Goal: Task Accomplishment & Management: Manage account settings

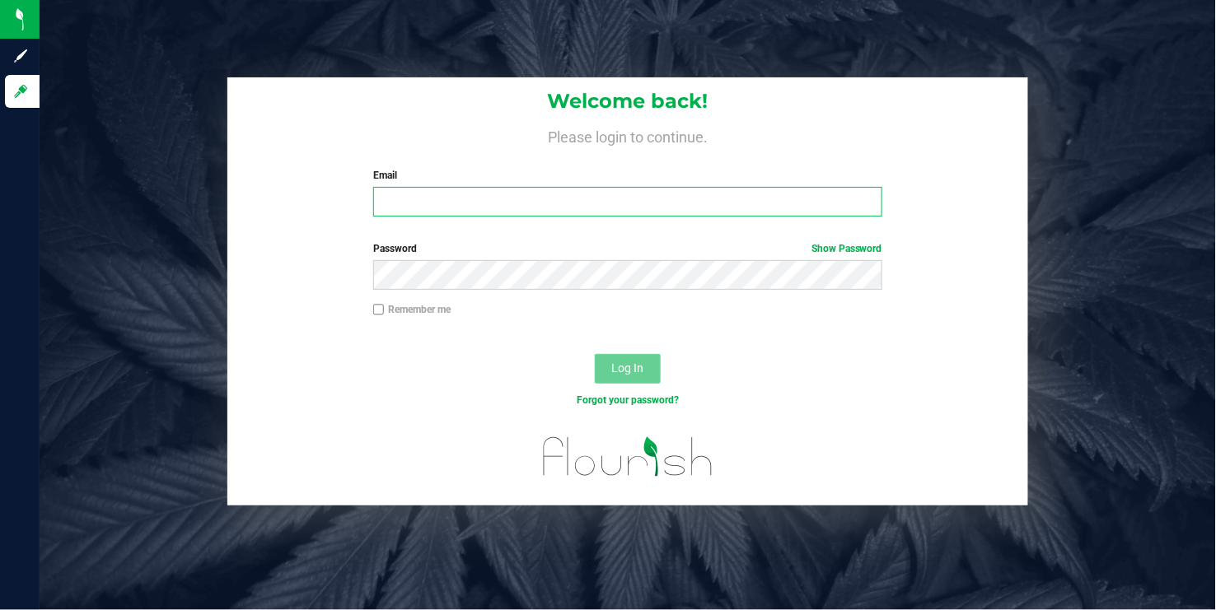
type input "[EMAIL_ADDRESS][DOMAIN_NAME]"
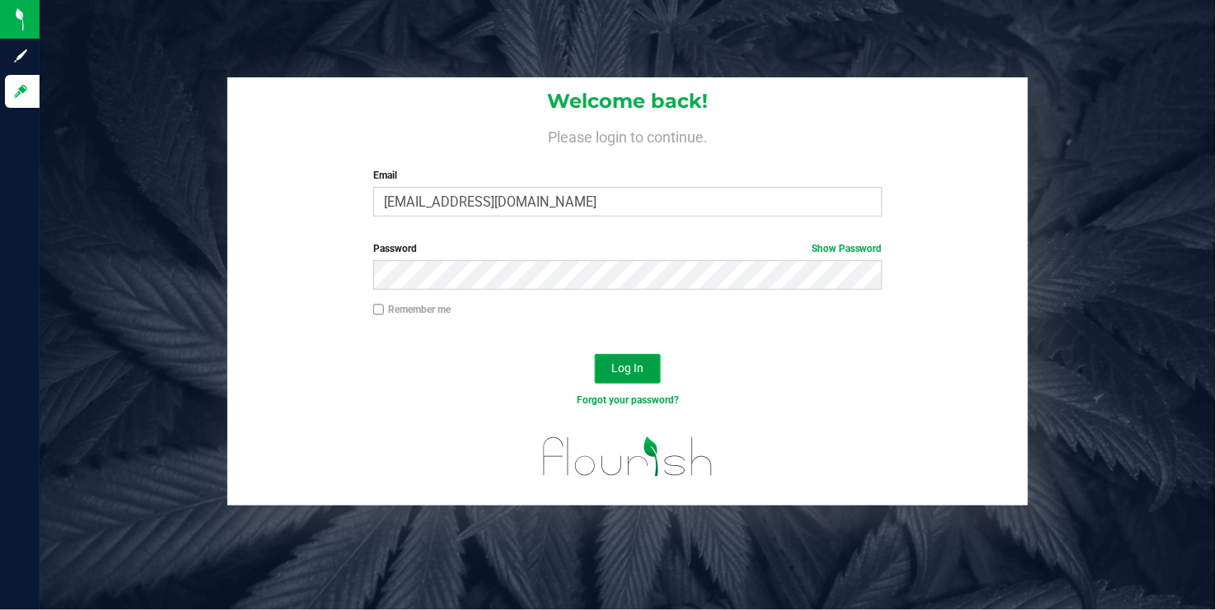
click at [635, 378] on button "Log In" at bounding box center [628, 369] width 66 height 30
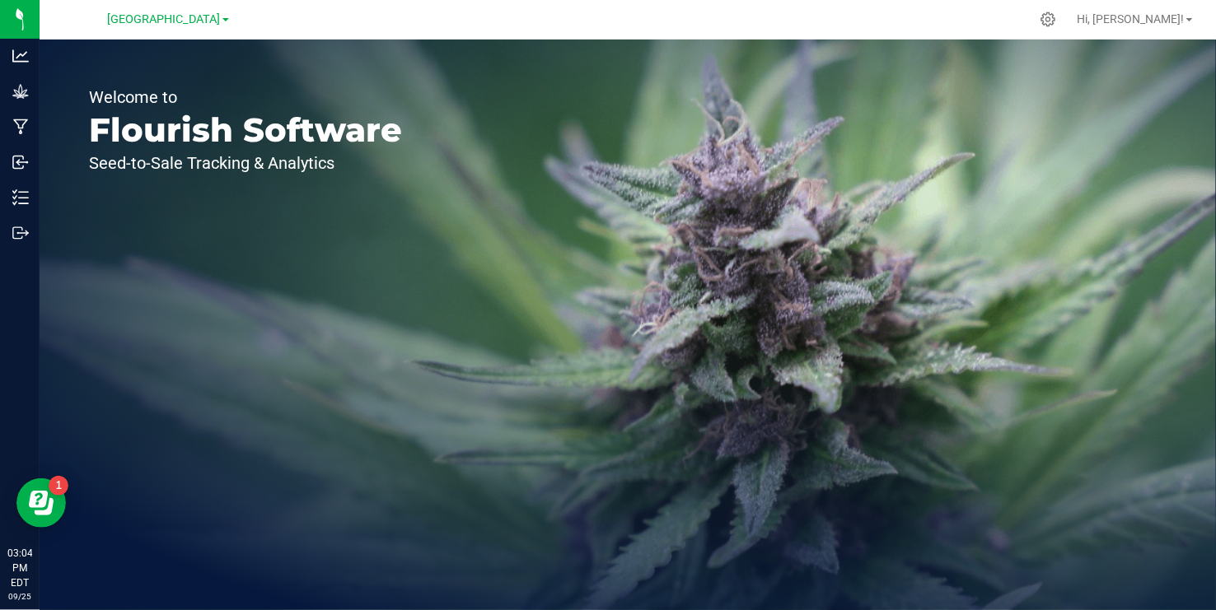
click at [224, 20] on span at bounding box center [225, 19] width 7 height 3
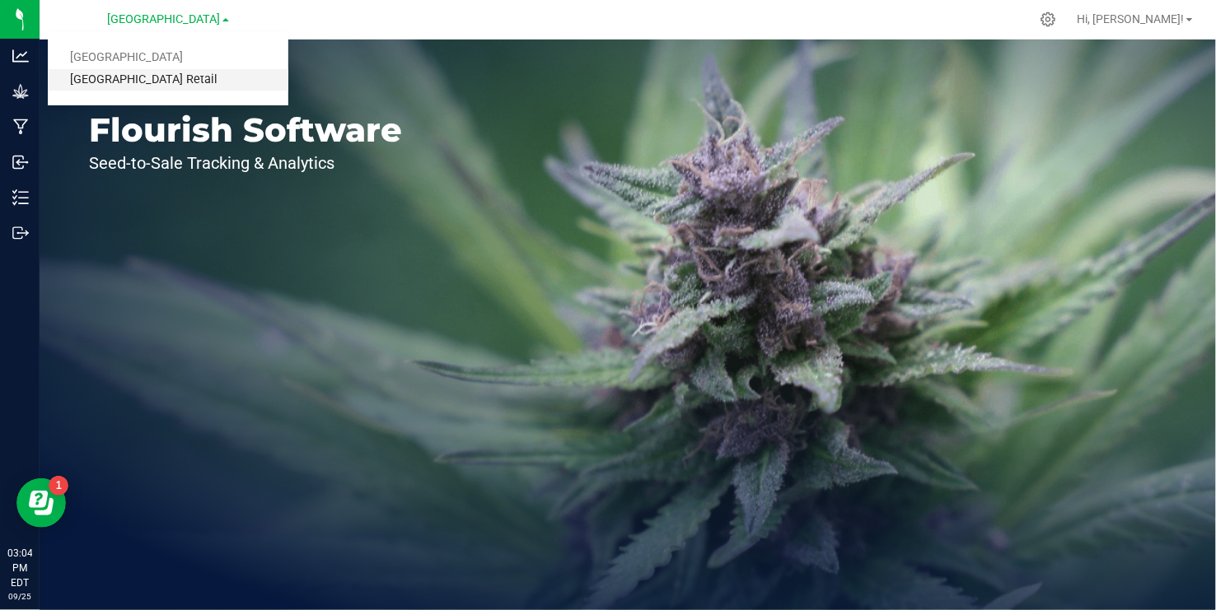
click at [161, 82] on link "[GEOGRAPHIC_DATA] Retail" at bounding box center [168, 80] width 240 height 22
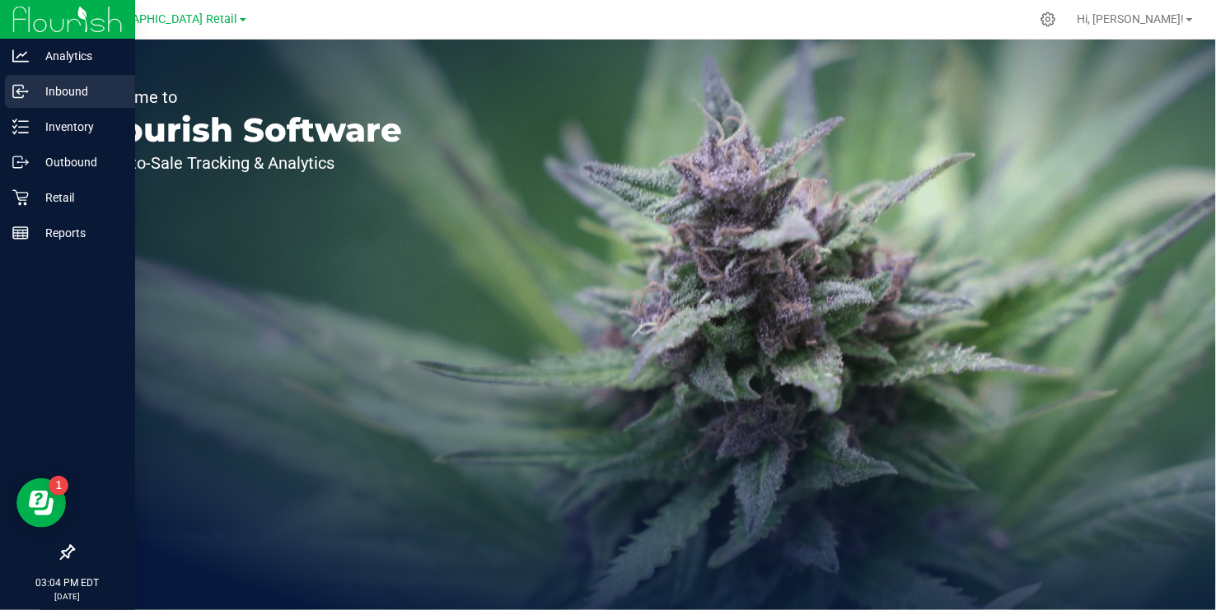
click at [16, 88] on icon at bounding box center [20, 91] width 16 height 16
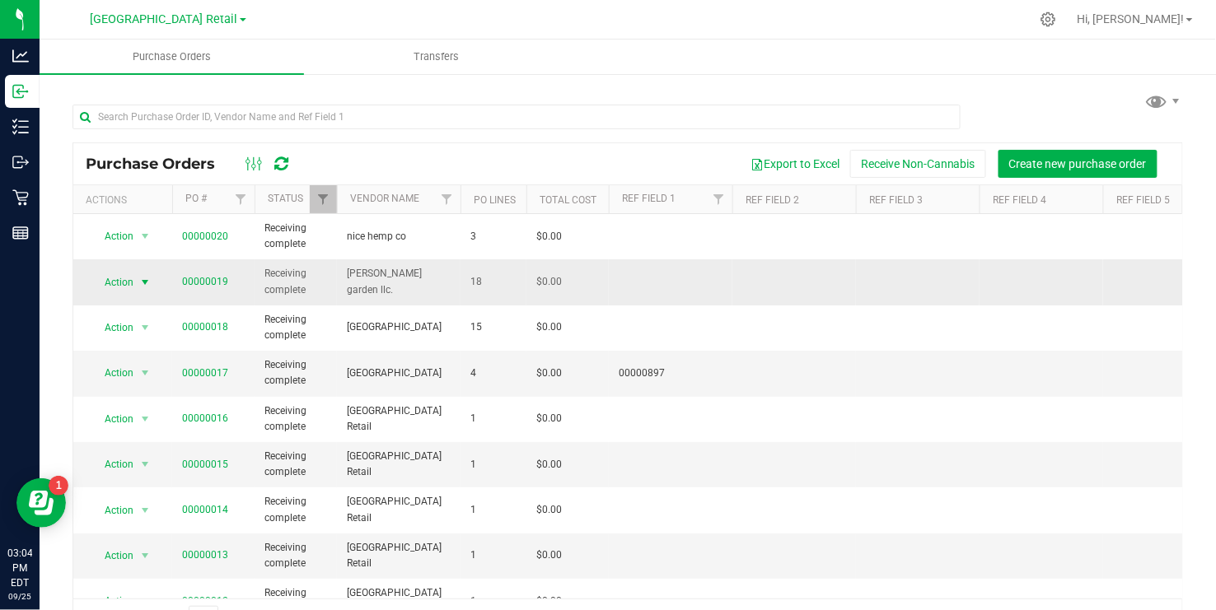
click at [146, 282] on span "select" at bounding box center [144, 282] width 13 height 13
click at [137, 404] on li "View purchase order" at bounding box center [148, 407] width 114 height 25
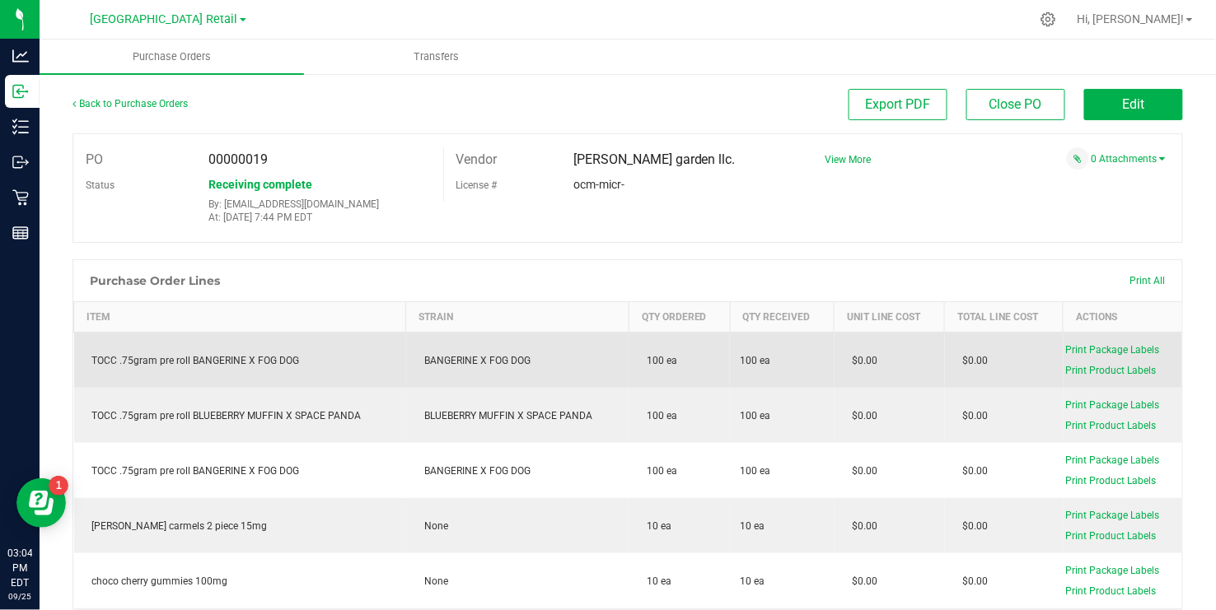
click at [218, 362] on div "TOCC .75gram pre roll BANGERINE X FOG DOG" at bounding box center [240, 360] width 312 height 15
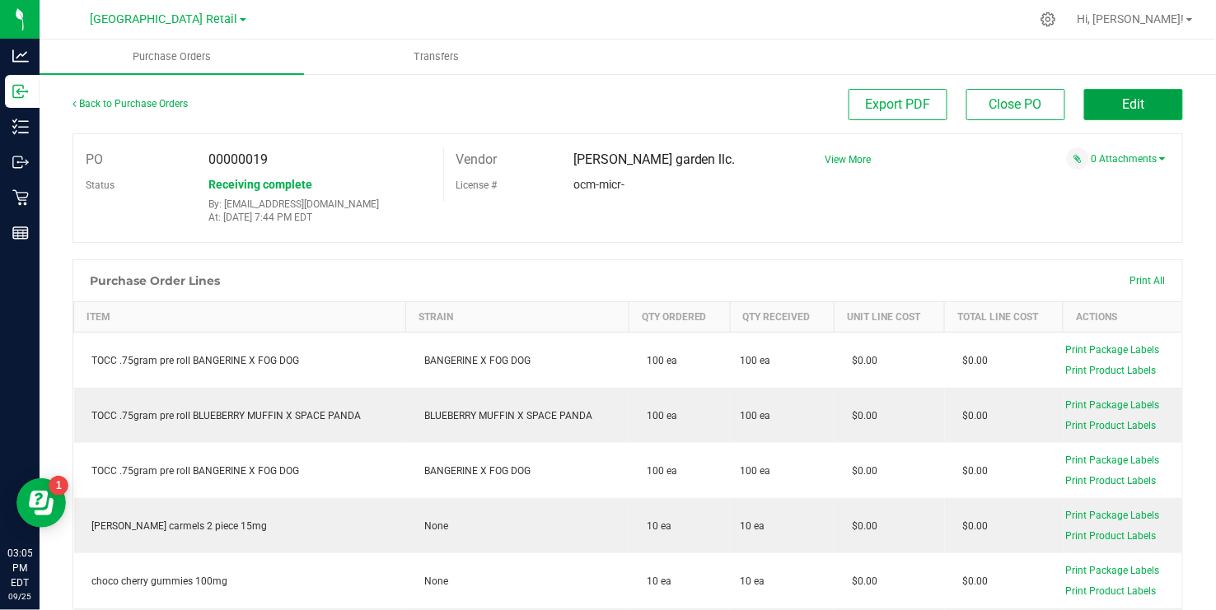
click at [1152, 109] on button "Edit" at bounding box center [1133, 104] width 99 height 31
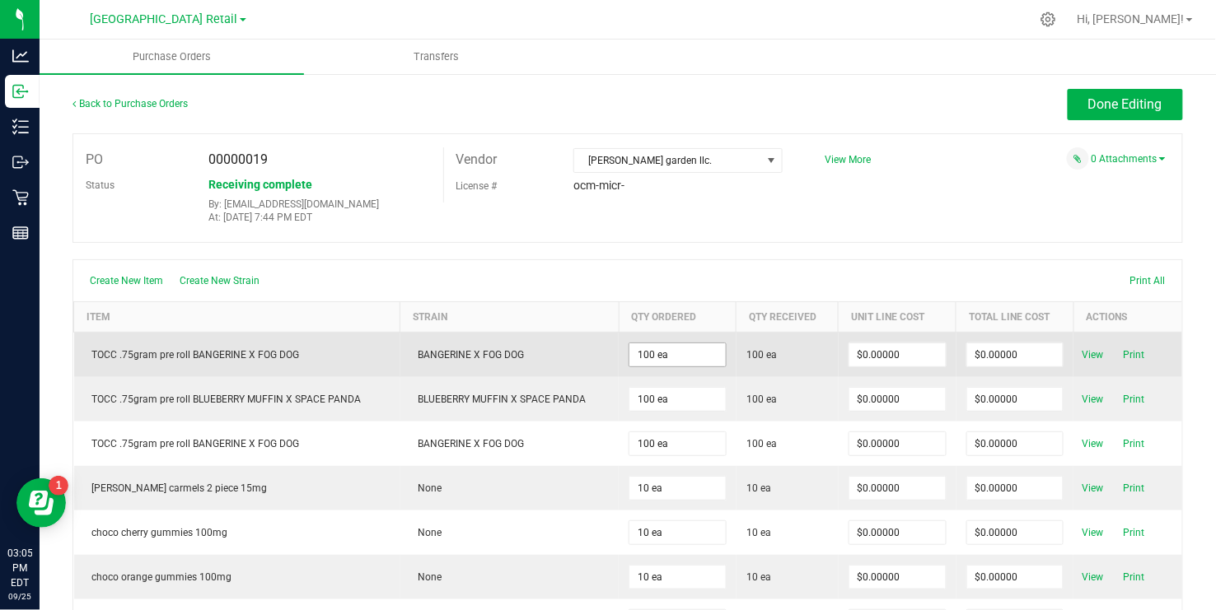
scroll to position [825, 0]
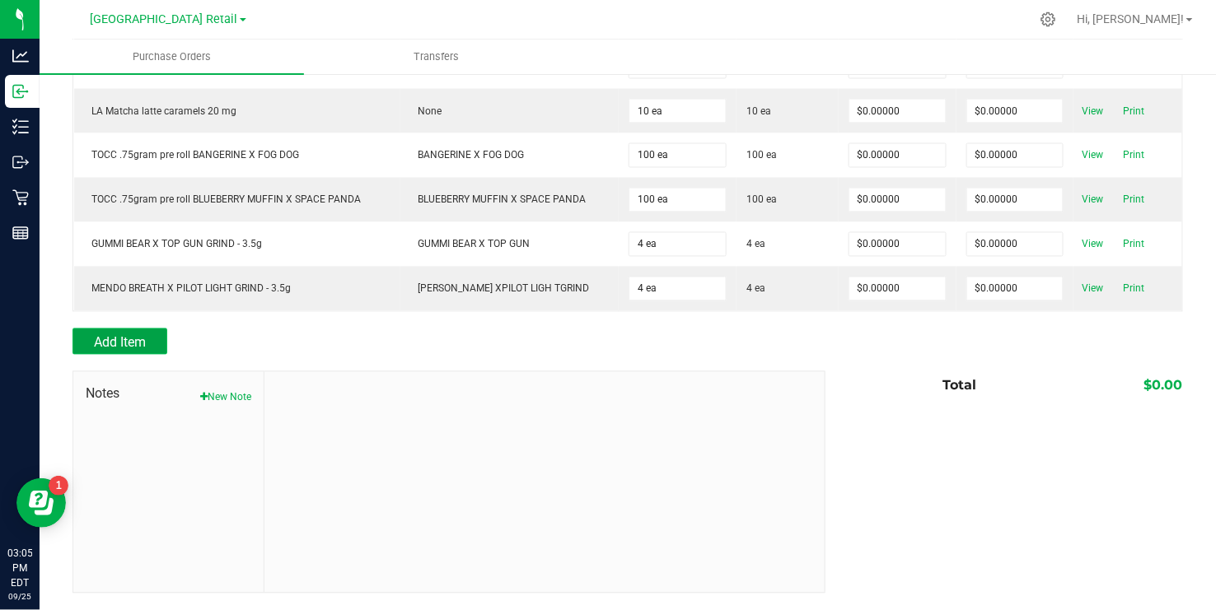
click at [130, 343] on span "Add Item" at bounding box center [120, 343] width 52 height 16
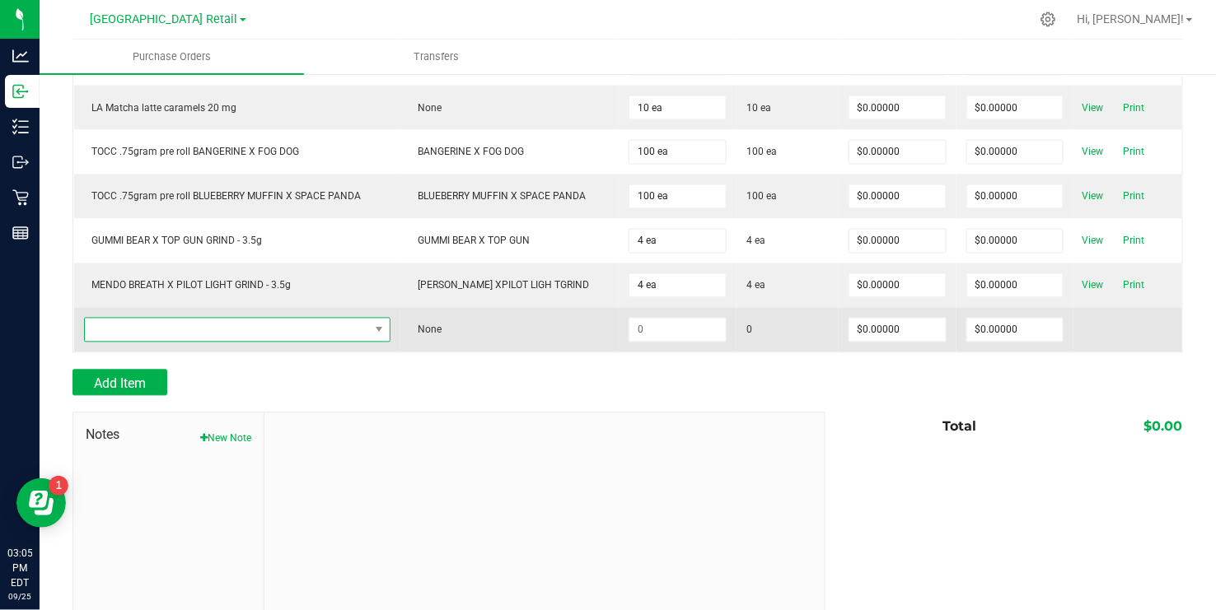
click at [328, 332] on span "NO DATA FOUND" at bounding box center [227, 330] width 284 height 23
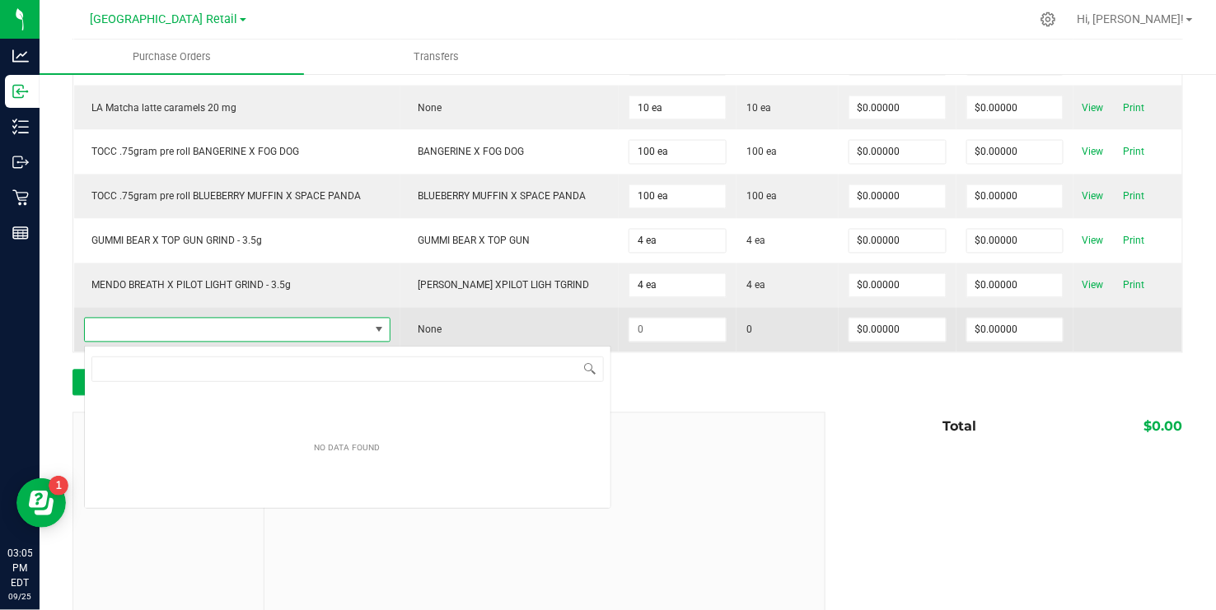
scroll to position [25, 306]
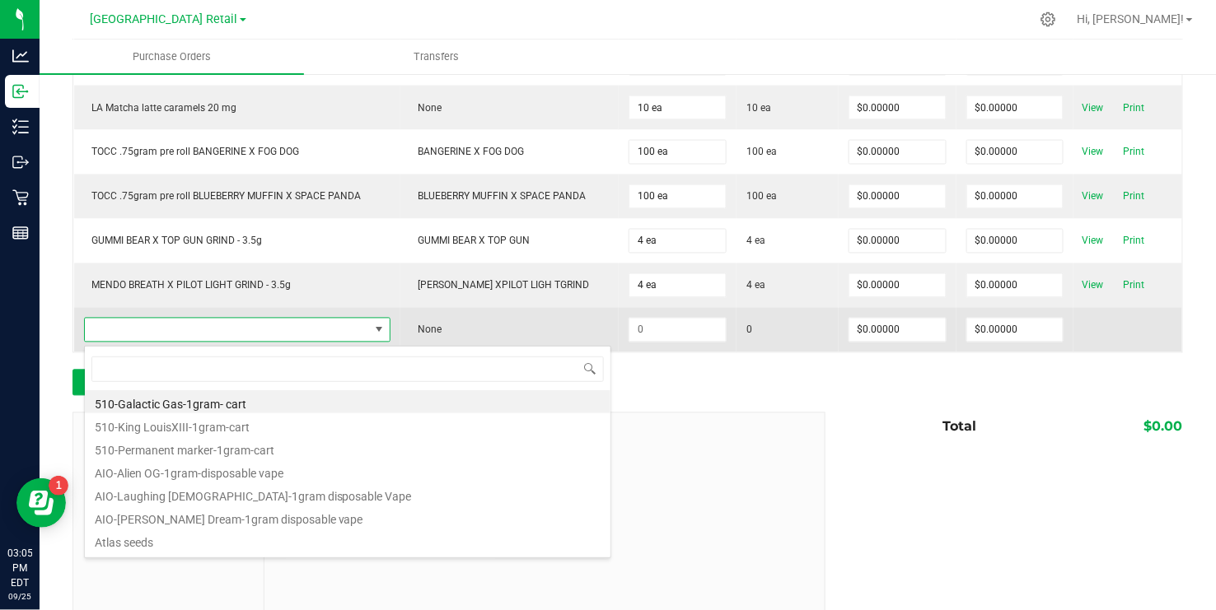
click at [328, 332] on span at bounding box center [227, 330] width 284 height 23
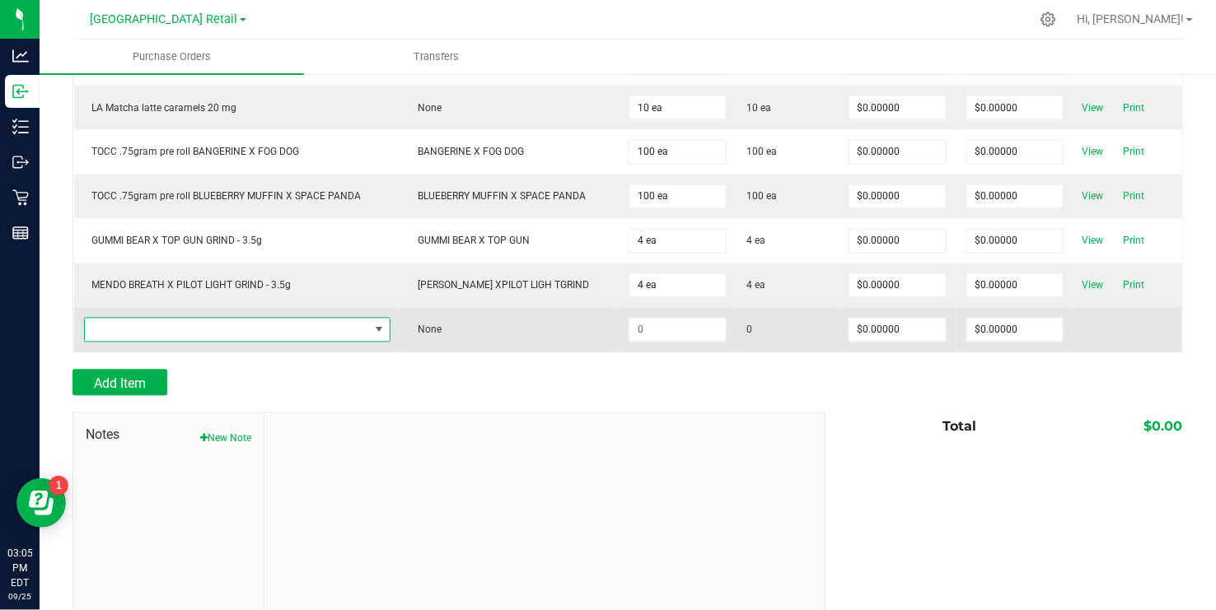
click at [328, 332] on span "NO DATA FOUND" at bounding box center [227, 330] width 284 height 23
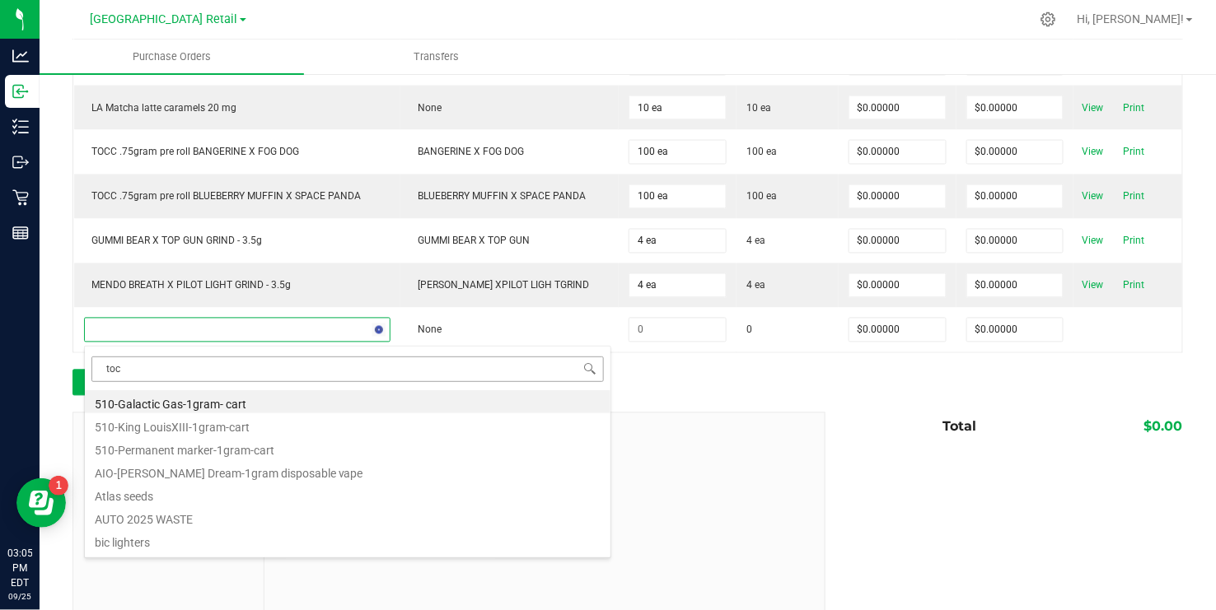
type input "tocc"
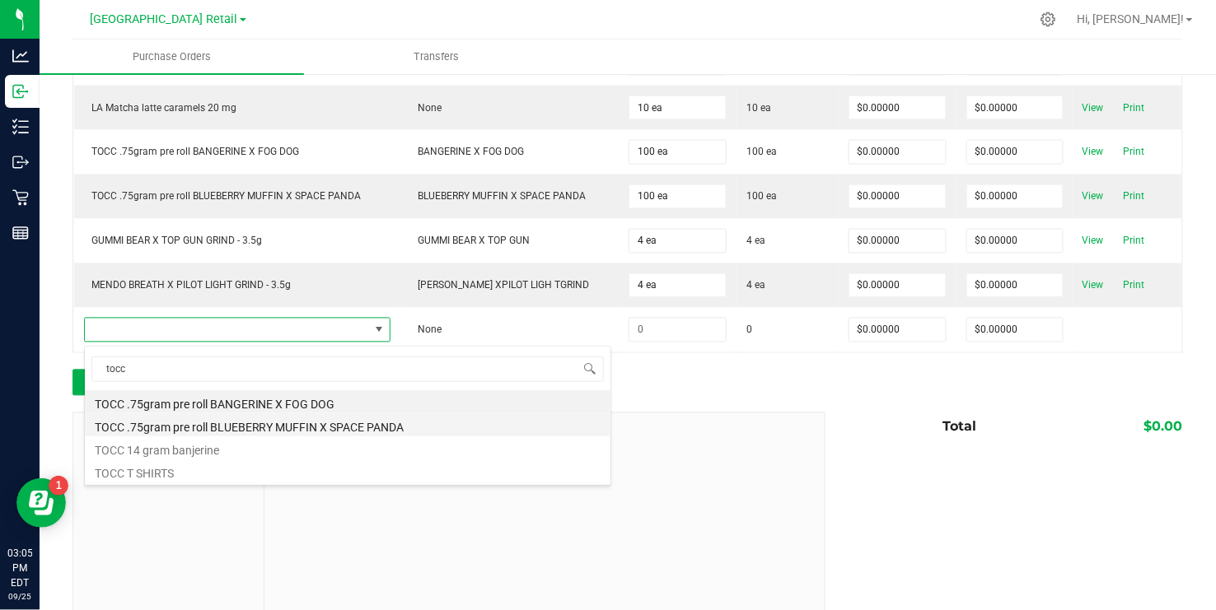
click at [269, 427] on li "TOCC .75gram pre roll BLUEBERRY MUFFIN X SPACE PANDA" at bounding box center [347, 424] width 525 height 23
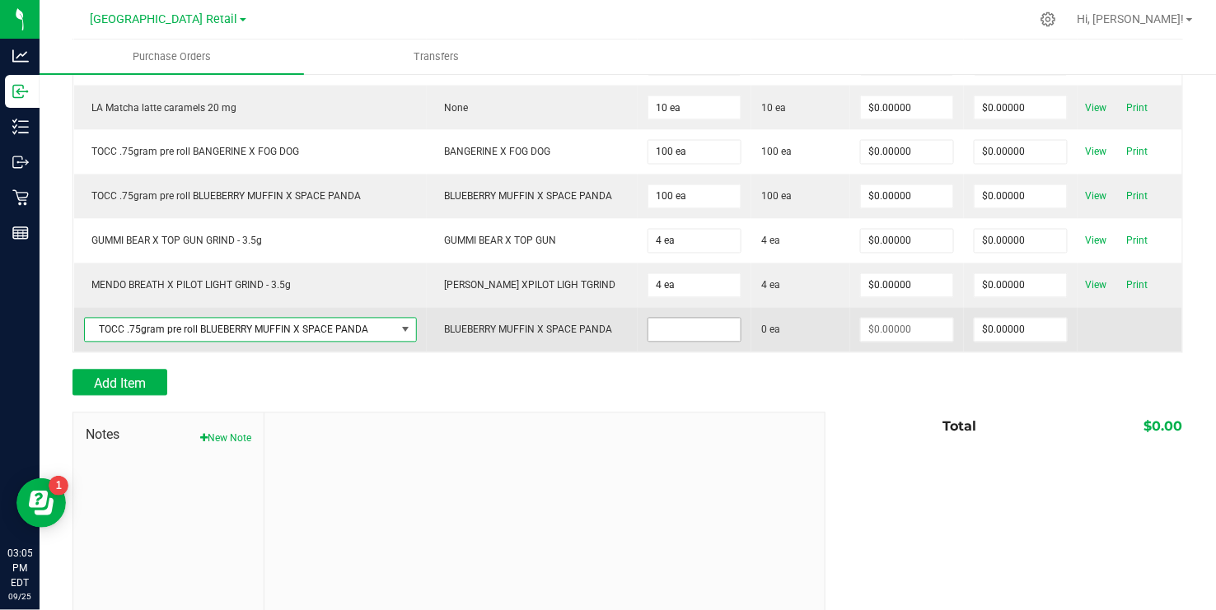
click at [684, 340] on input at bounding box center [694, 330] width 92 height 23
type input "20 ea"
click at [1116, 337] on td at bounding box center [1129, 330] width 105 height 44
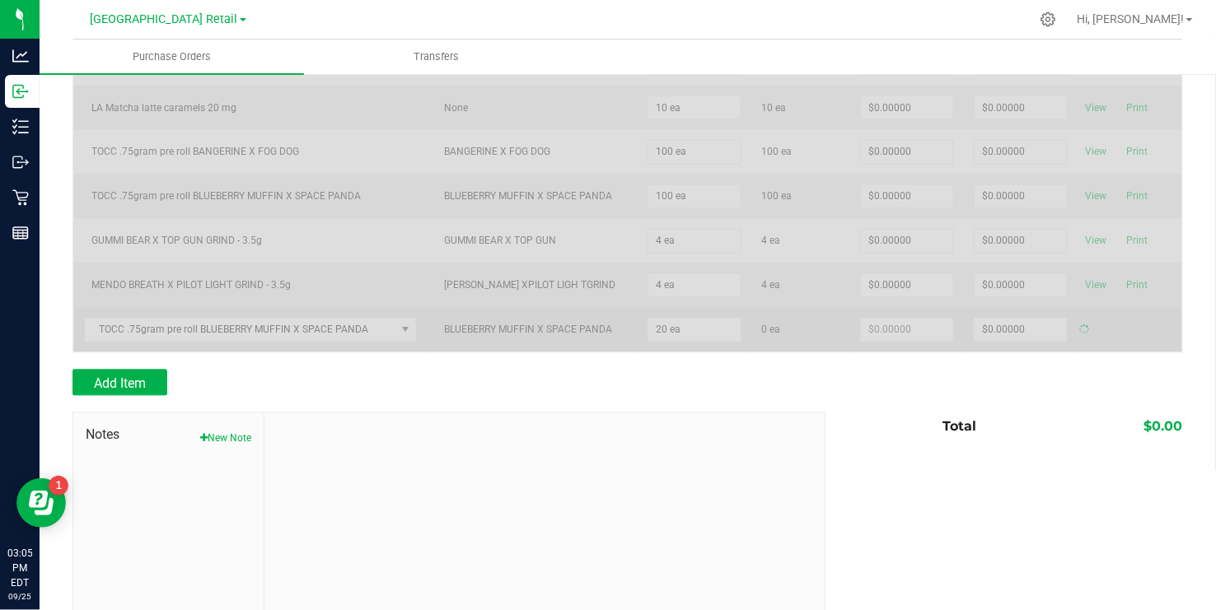
type input "$0.00000"
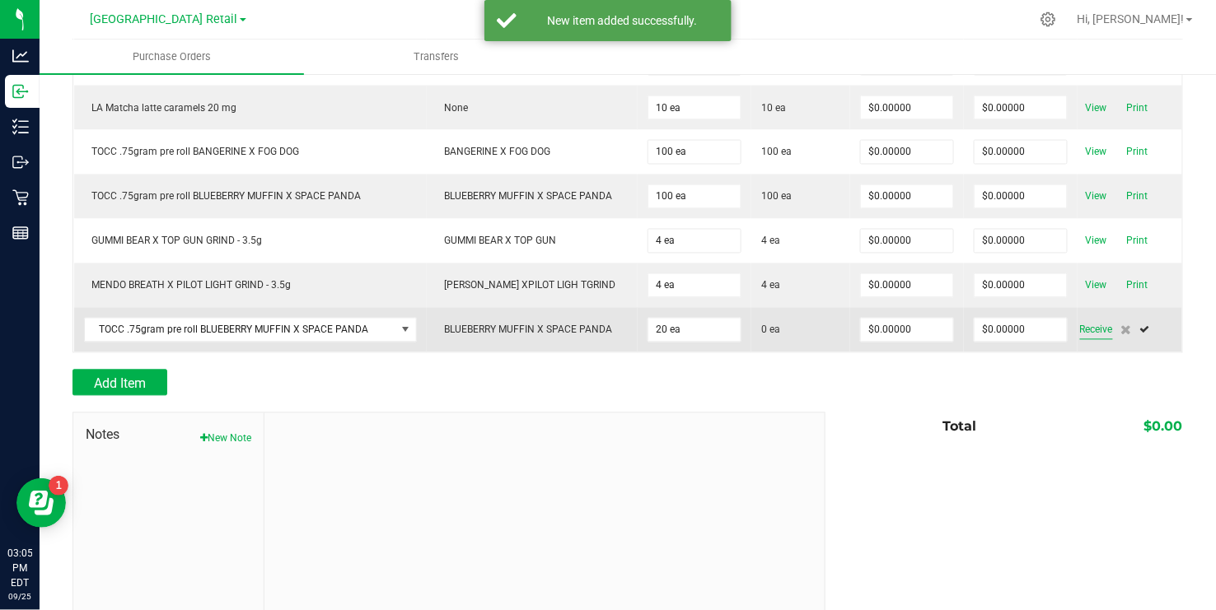
click at [1098, 334] on span "Receive" at bounding box center [1096, 330] width 33 height 20
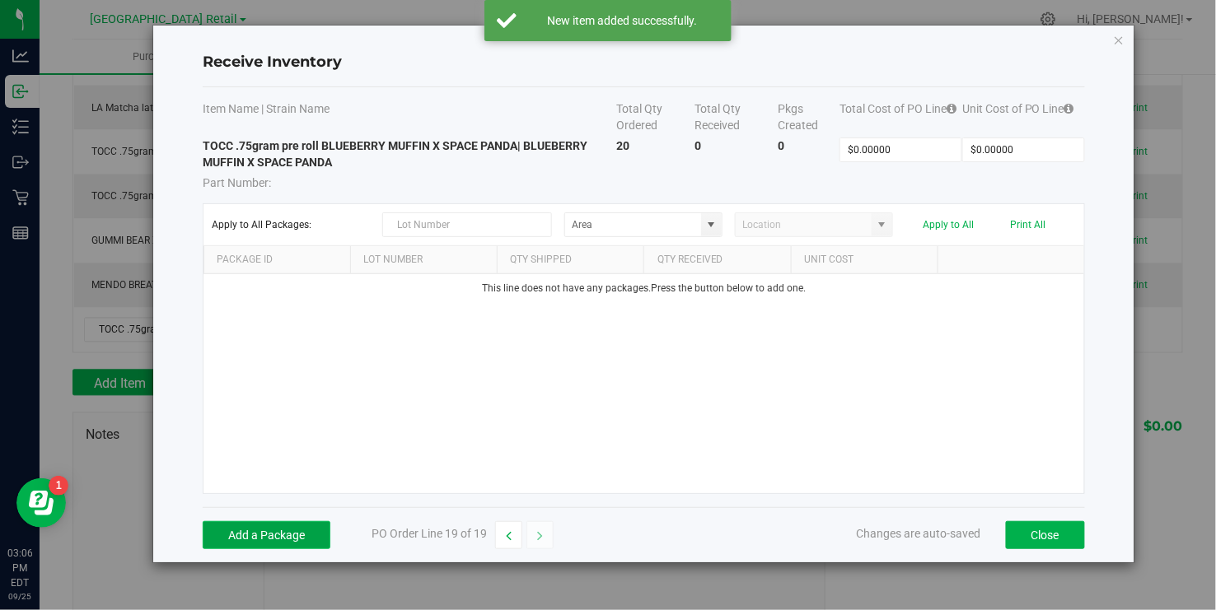
click at [273, 536] on button "Add a Package" at bounding box center [267, 535] width 128 height 28
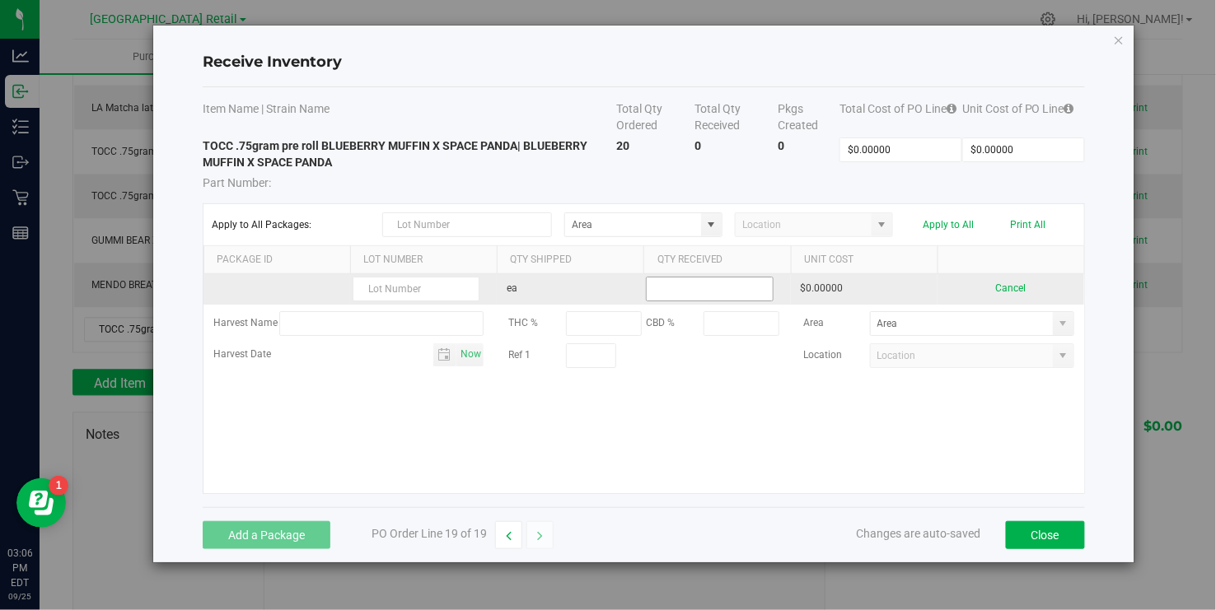
click at [679, 297] on input at bounding box center [709, 289] width 125 height 23
type input "1"
type input "20 ea"
click at [432, 291] on kendo-grid-list "ea 20 ea $0.00000 Cancel Harvest Name THC % CBD % Area Harvest Date Now Ref 1 L…" at bounding box center [643, 383] width 880 height 219
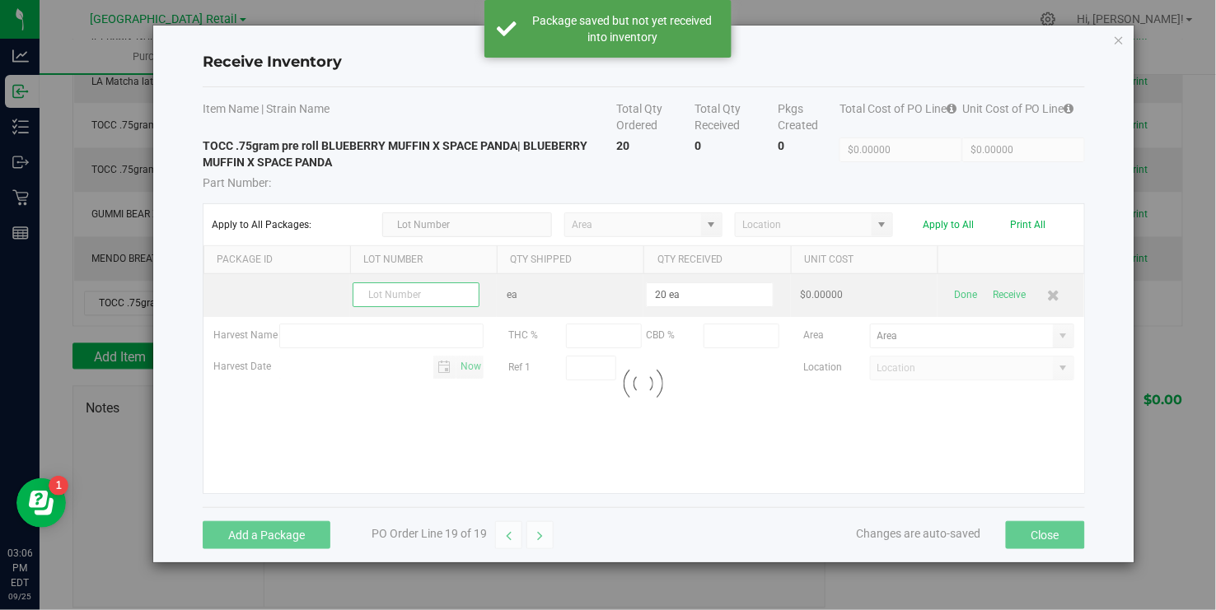
scroll to position [799, 0]
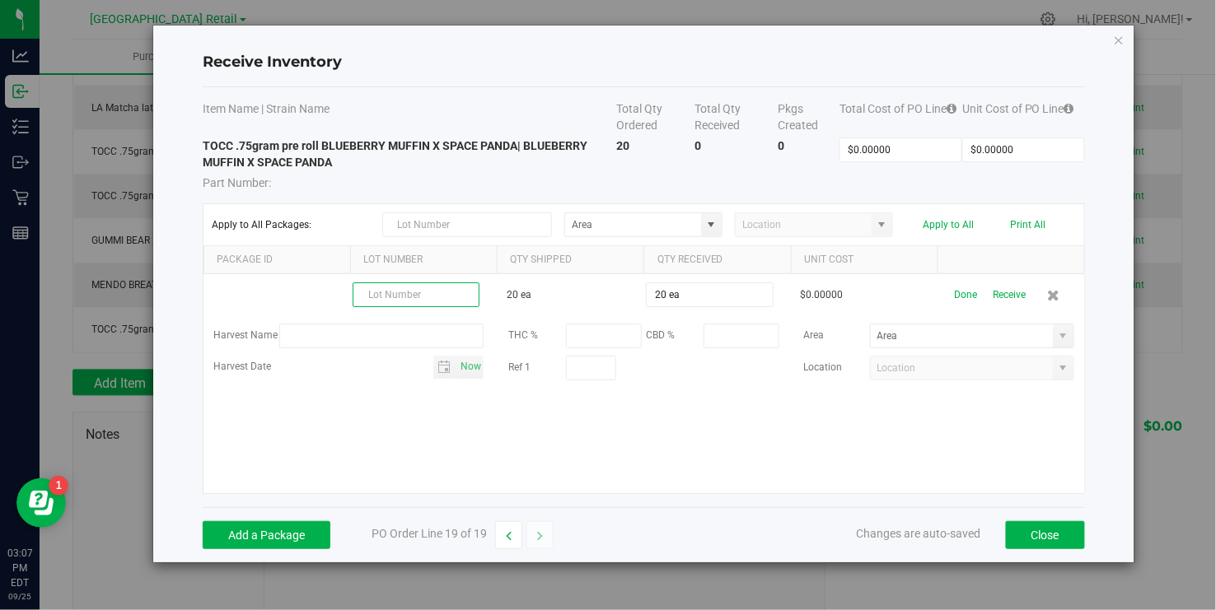
click at [432, 291] on input "text" at bounding box center [416, 295] width 127 height 25
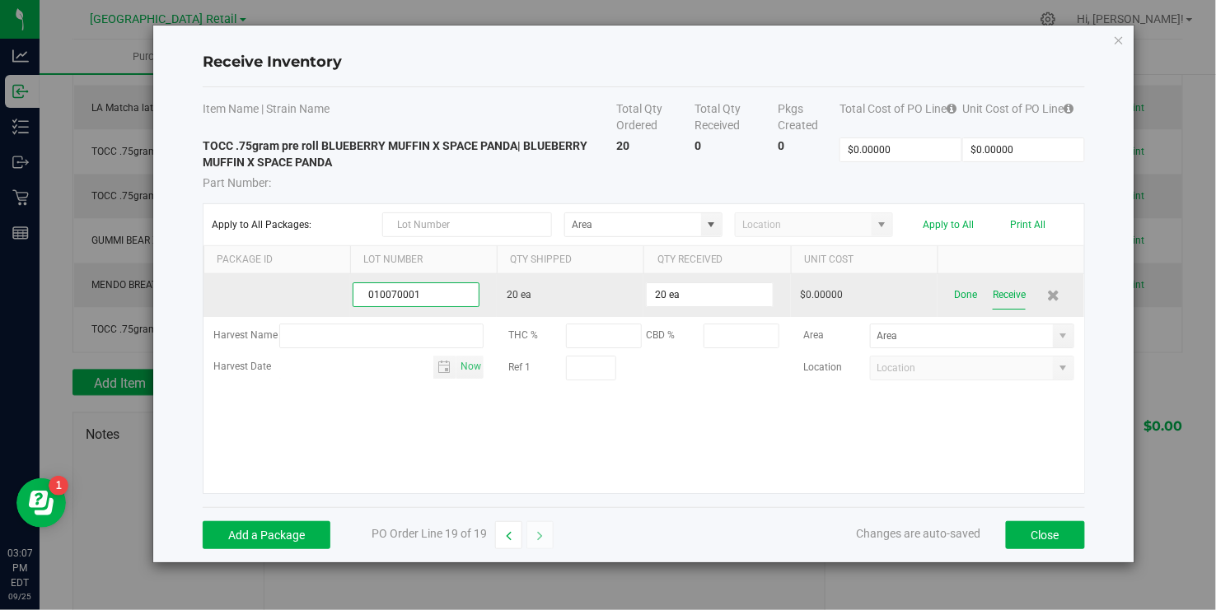
type input "010070001"
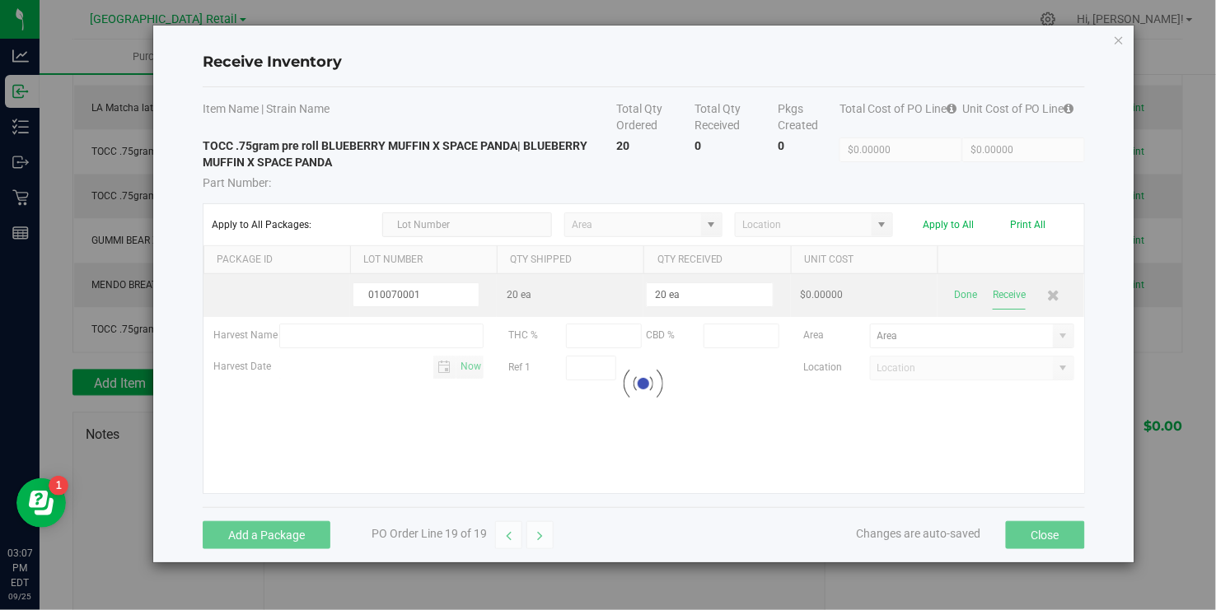
click at [1013, 296] on kendo-grid-list "010070001 20 ea 20 ea $0.00000 Done Receive Harvest Name THC % CBD % Area Harve…" at bounding box center [643, 383] width 880 height 219
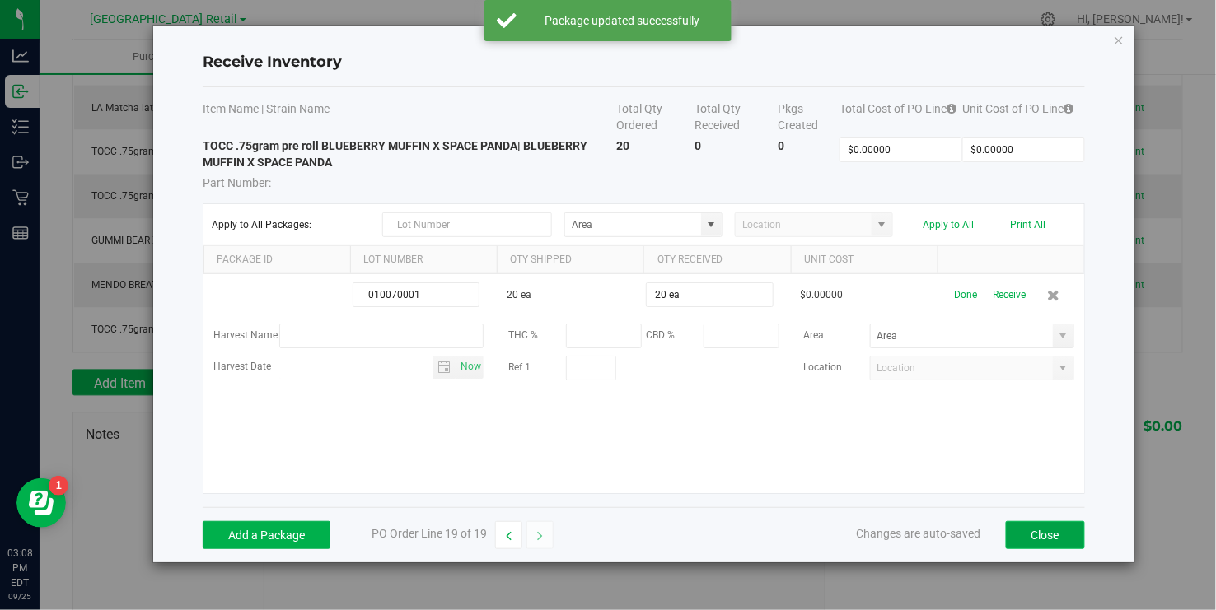
click at [1034, 532] on button "Close" at bounding box center [1045, 535] width 79 height 28
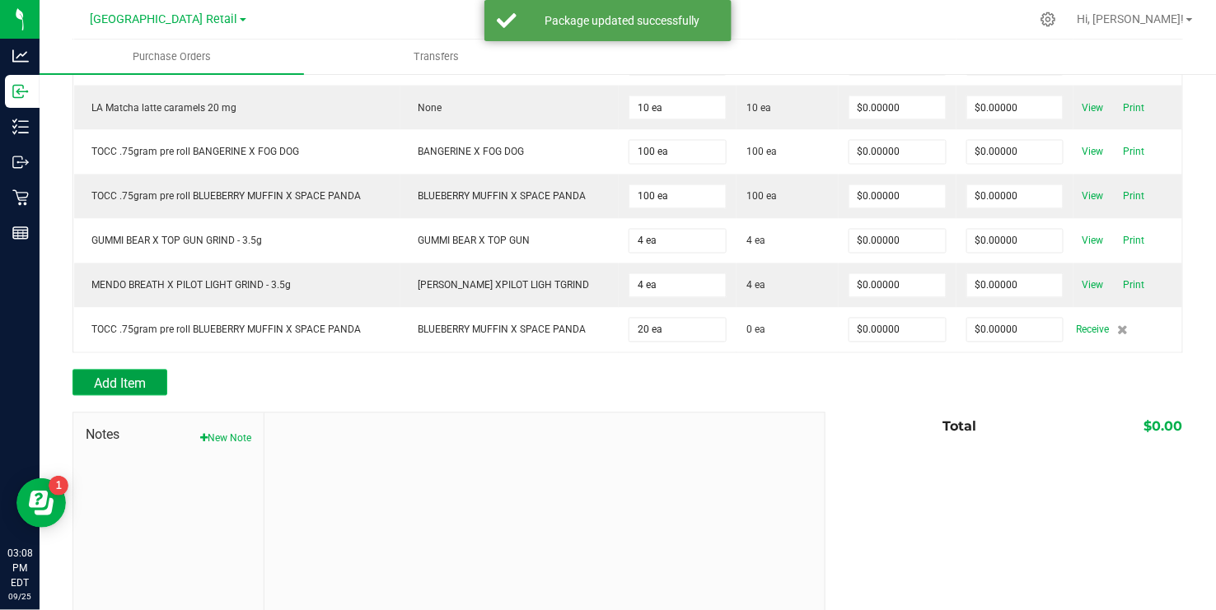
click at [142, 382] on span "Add Item" at bounding box center [120, 384] width 52 height 16
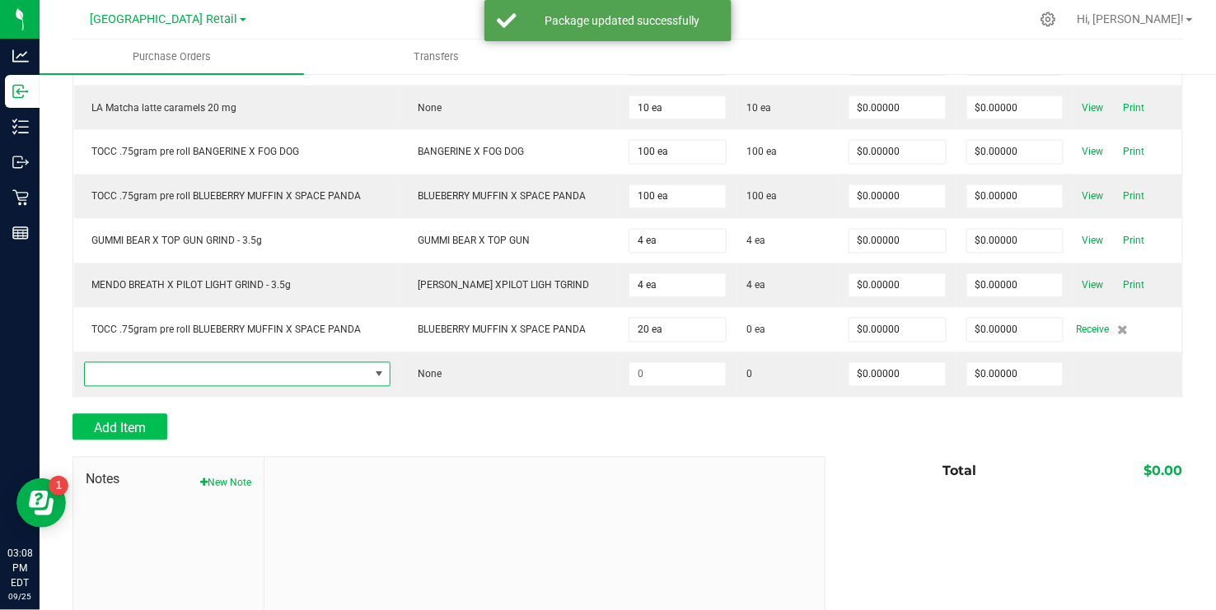
click at [142, 382] on span "NO DATA FOUND" at bounding box center [227, 374] width 284 height 23
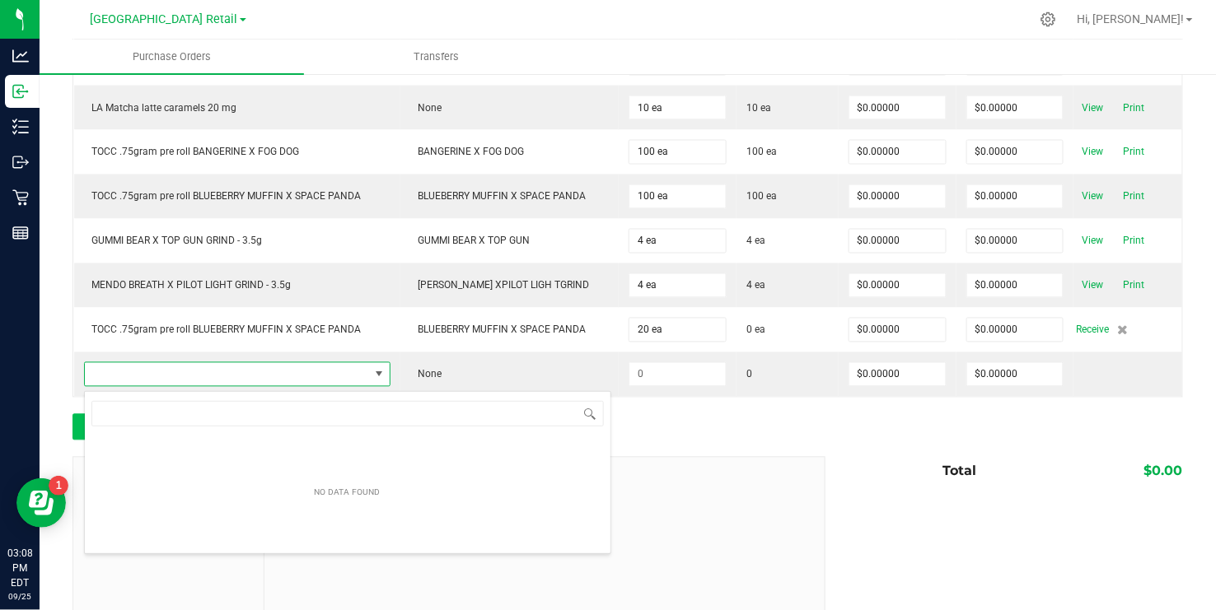
scroll to position [25, 306]
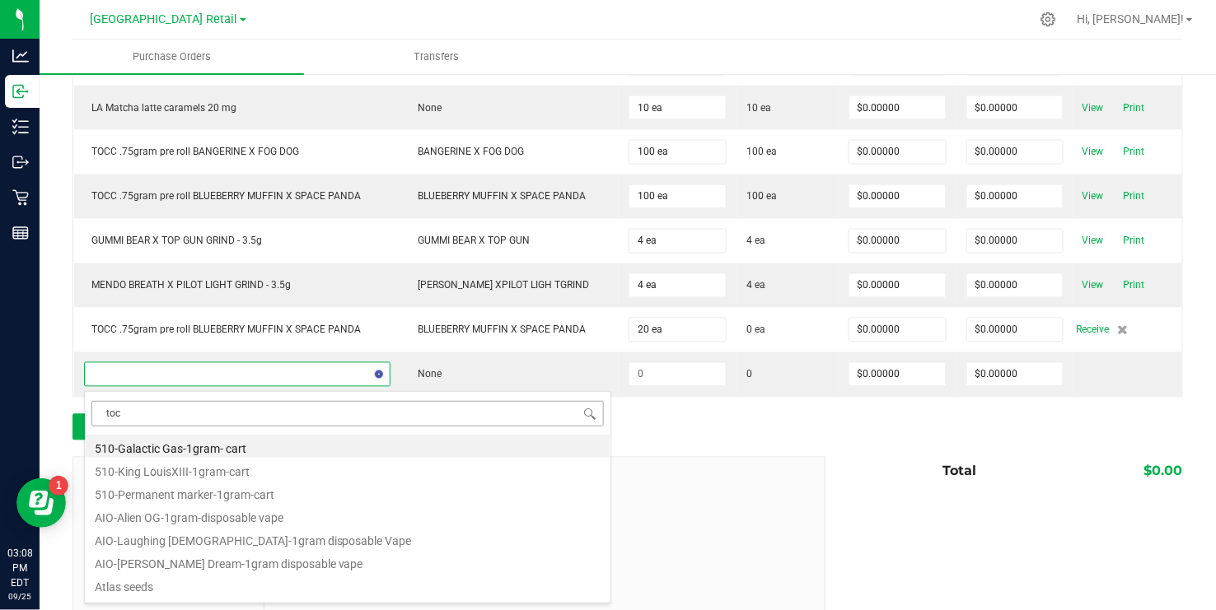
type input "tocc"
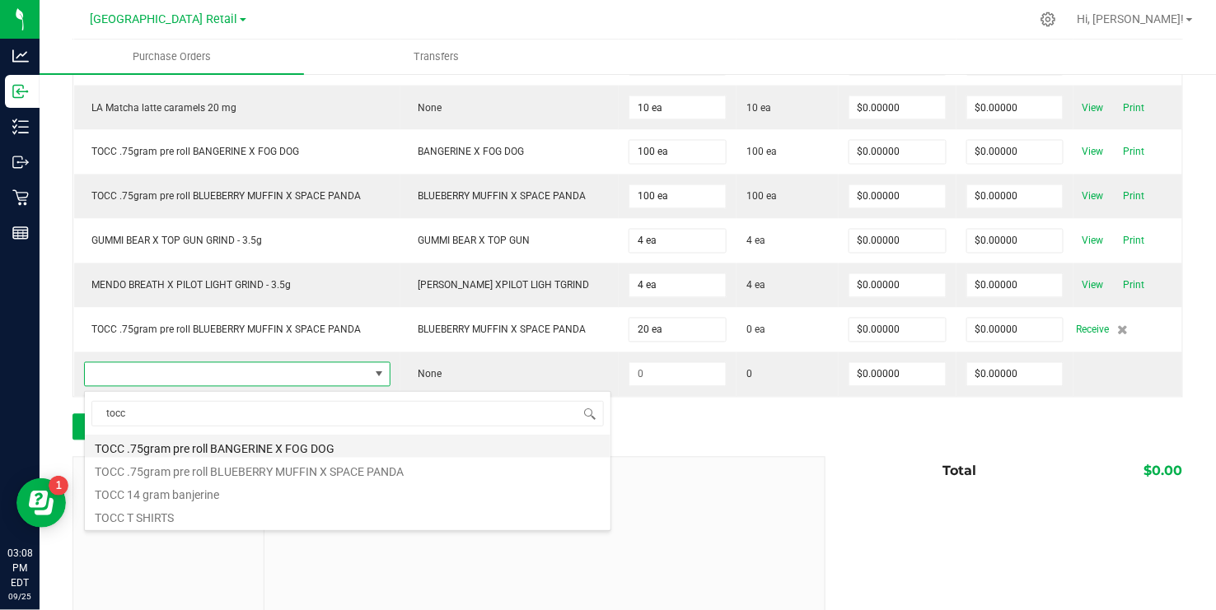
click at [253, 437] on li "TOCC .75gram pre roll BANGERINE X FOG DOG" at bounding box center [347, 446] width 525 height 23
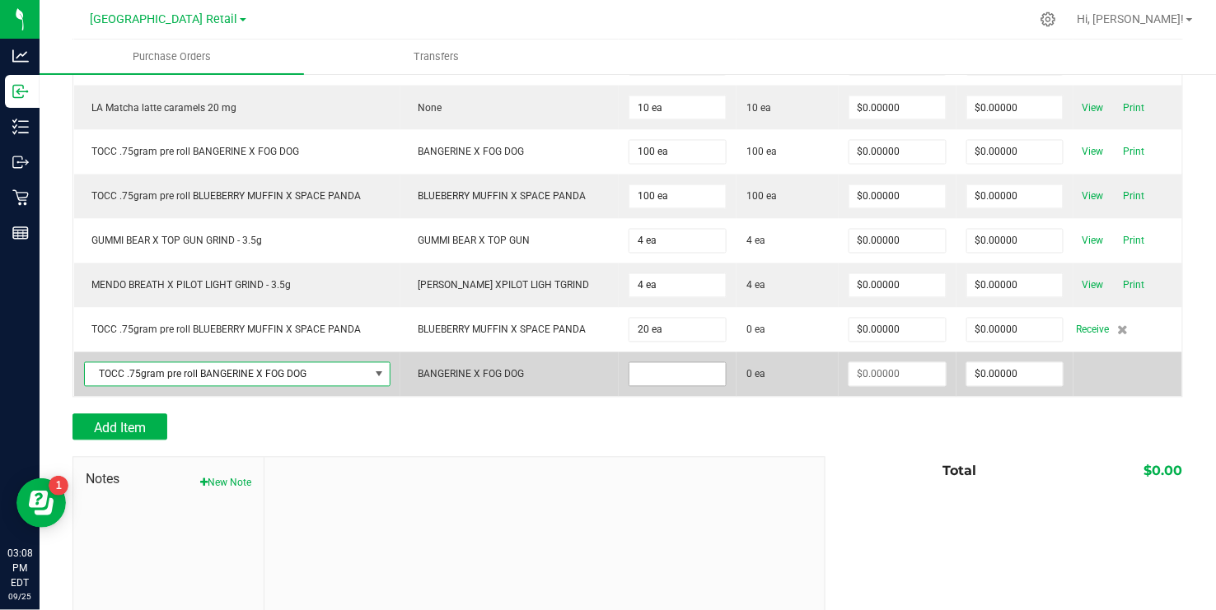
click at [662, 381] on input at bounding box center [677, 374] width 96 height 23
type input "20 ea"
click at [1117, 391] on td at bounding box center [1127, 375] width 109 height 44
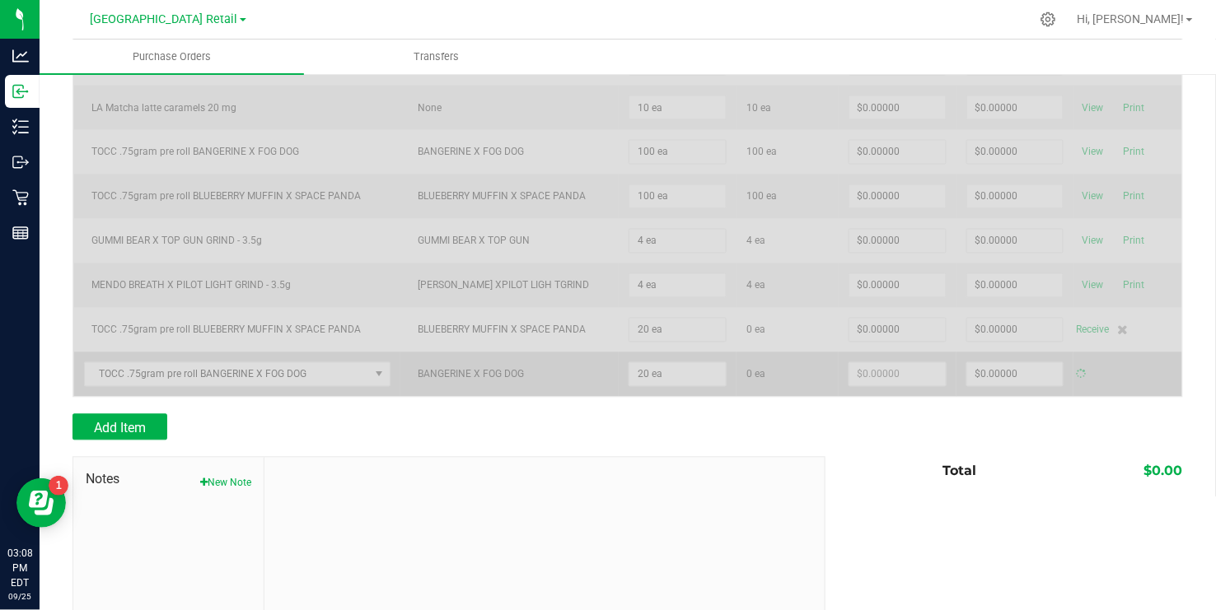
type input "$0.00000"
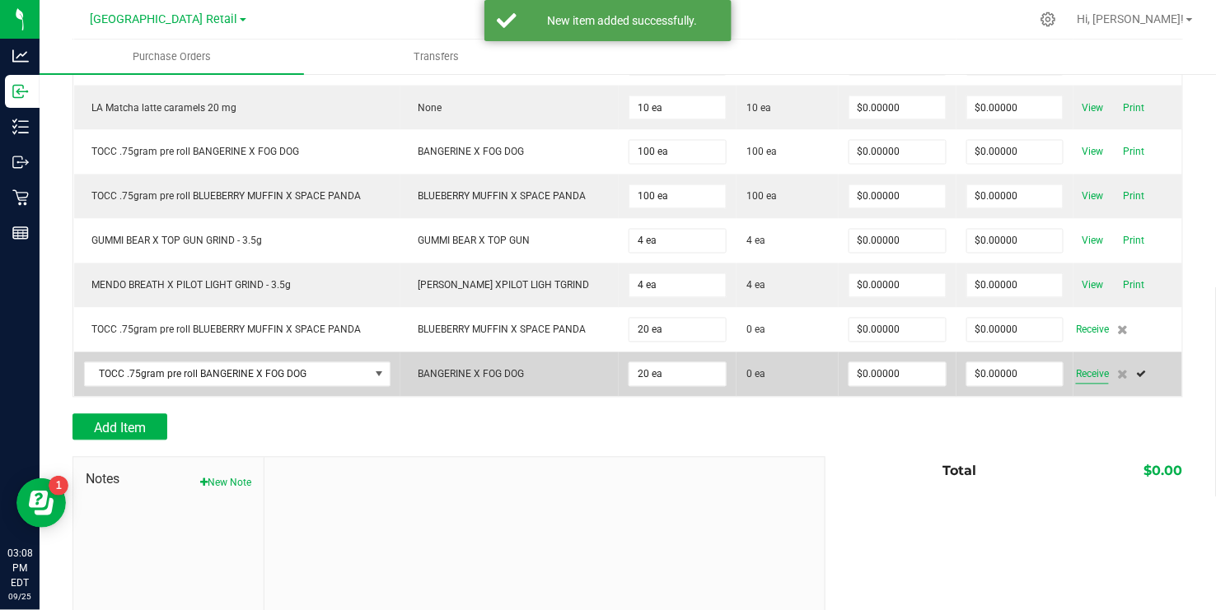
click at [1092, 376] on span "Receive" at bounding box center [1092, 375] width 33 height 20
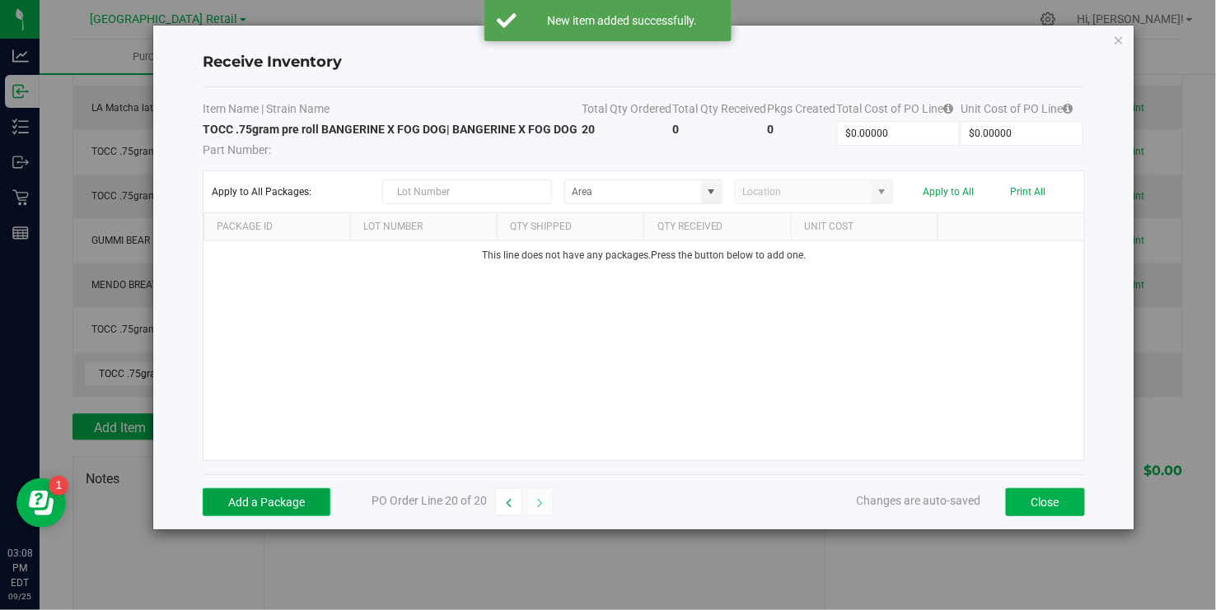
click at [280, 503] on button "Add a Package" at bounding box center [267, 502] width 128 height 28
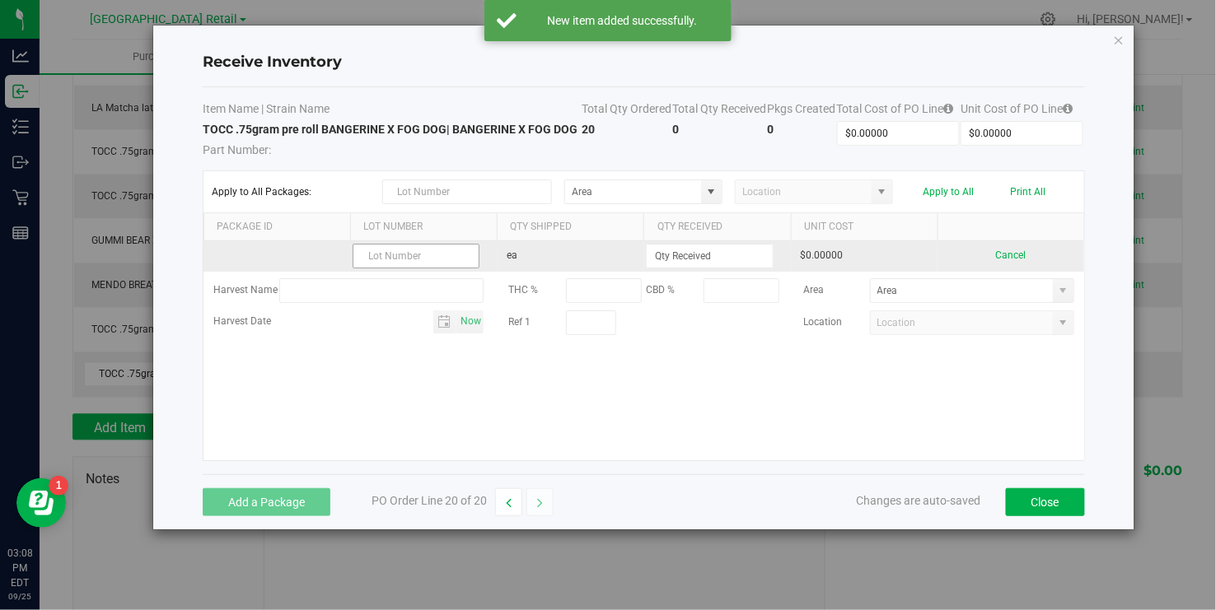
click at [392, 255] on input "text" at bounding box center [416, 256] width 127 height 25
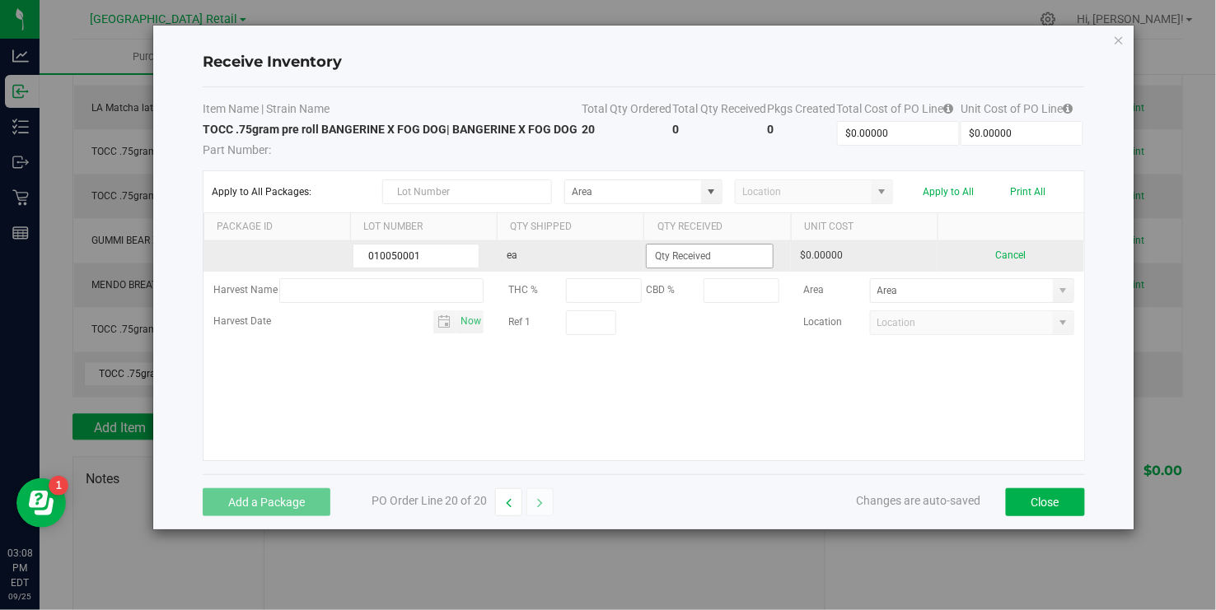
type input "010050001"
click at [659, 257] on input at bounding box center [709, 256] width 125 height 23
type input "20 ea"
click at [1063, 254] on kendo-grid-list "010050001 ea 20 ea $0.00000 Cancel Harvest Name THC % CBD % Area Harvest Date N…" at bounding box center [643, 350] width 880 height 219
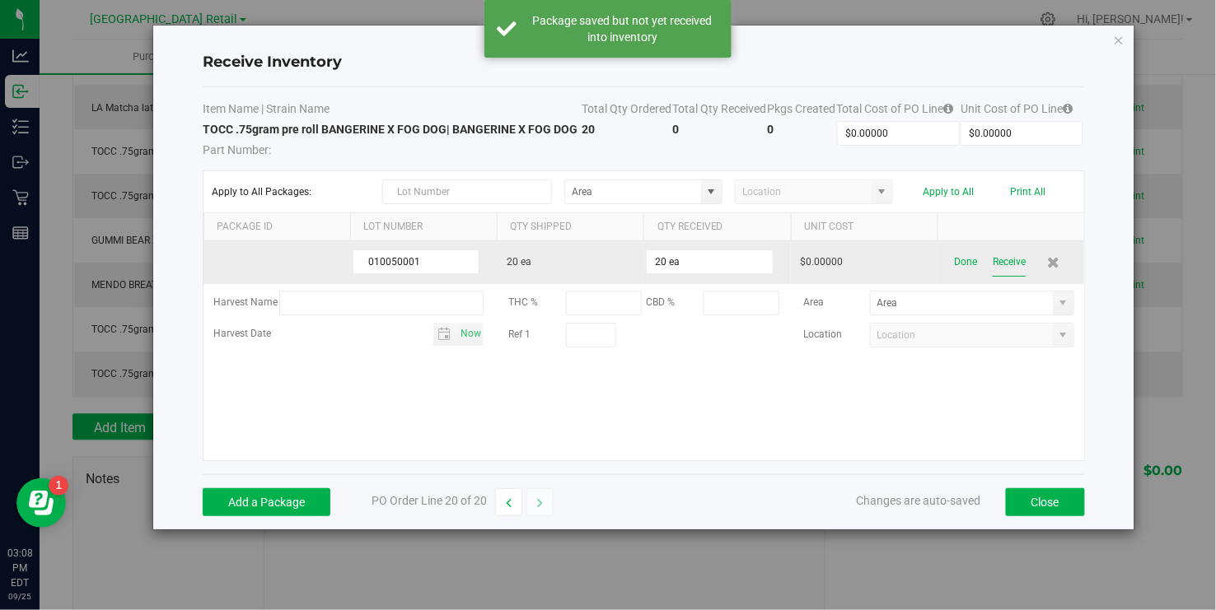
click at [1003, 259] on button "Receive" at bounding box center [1008, 262] width 33 height 29
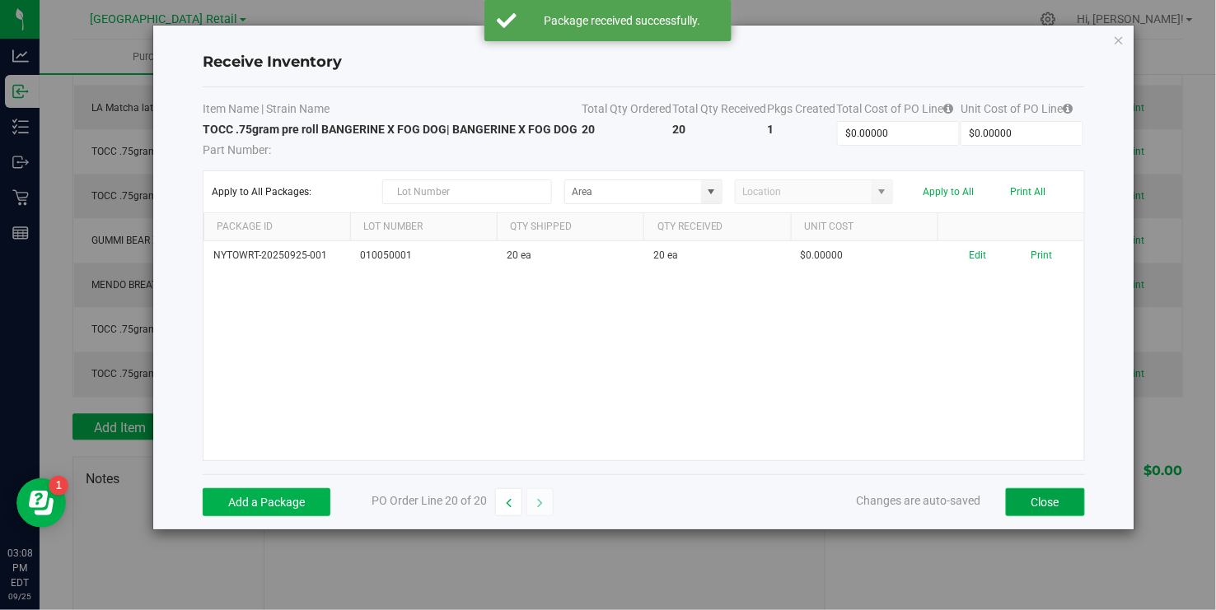
click at [1040, 502] on button "Close" at bounding box center [1045, 502] width 79 height 28
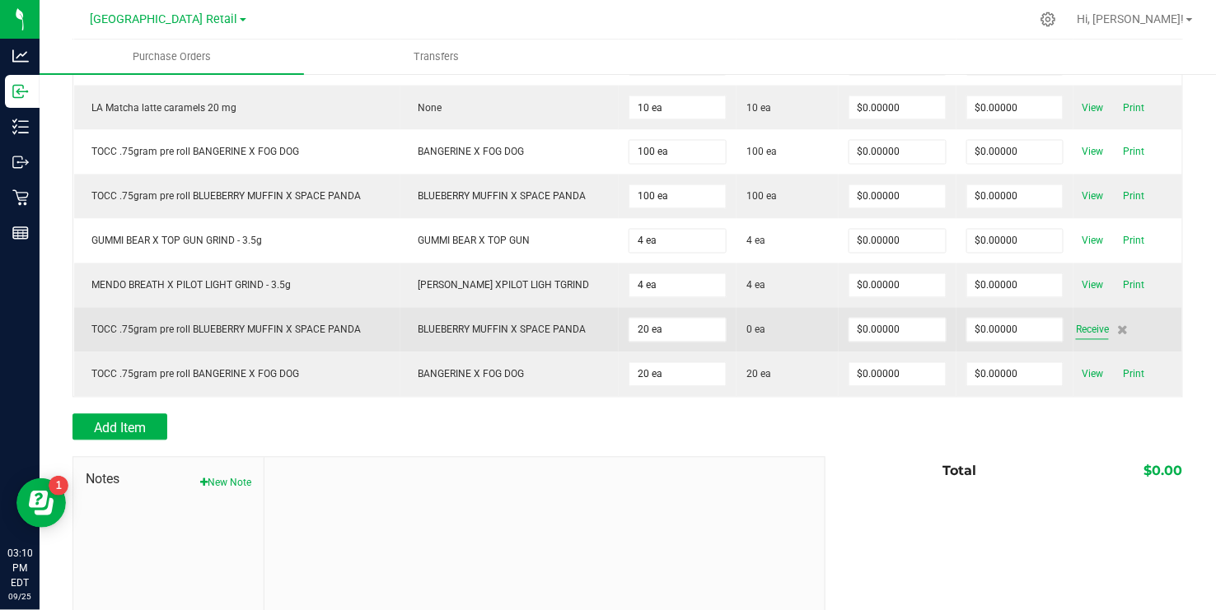
click at [1099, 333] on span "Receive" at bounding box center [1092, 330] width 33 height 20
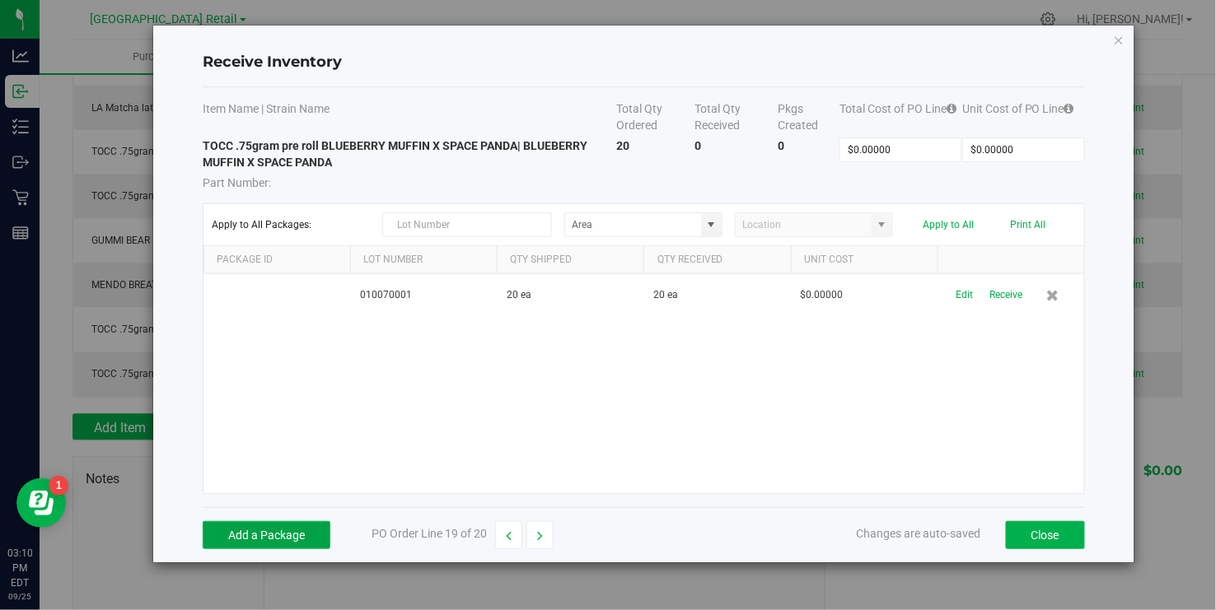
click at [250, 538] on button "Add a Package" at bounding box center [267, 535] width 128 height 28
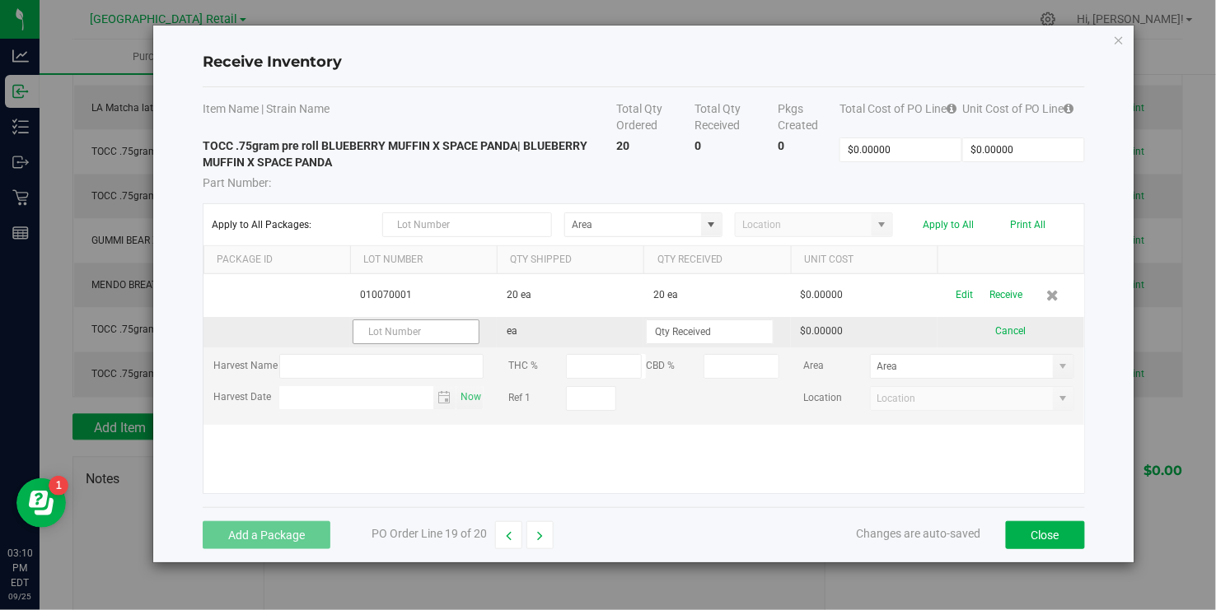
click at [390, 334] on input "text" at bounding box center [416, 332] width 127 height 25
type input "010070001"
click at [675, 339] on input at bounding box center [709, 331] width 125 height 23
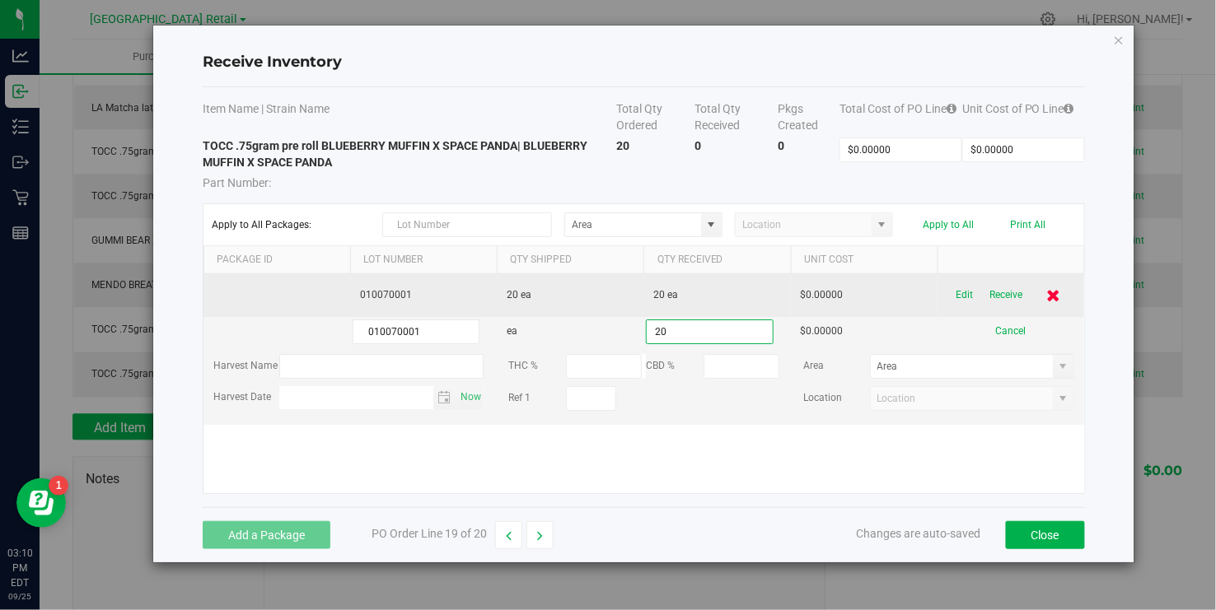
type input "20 ea"
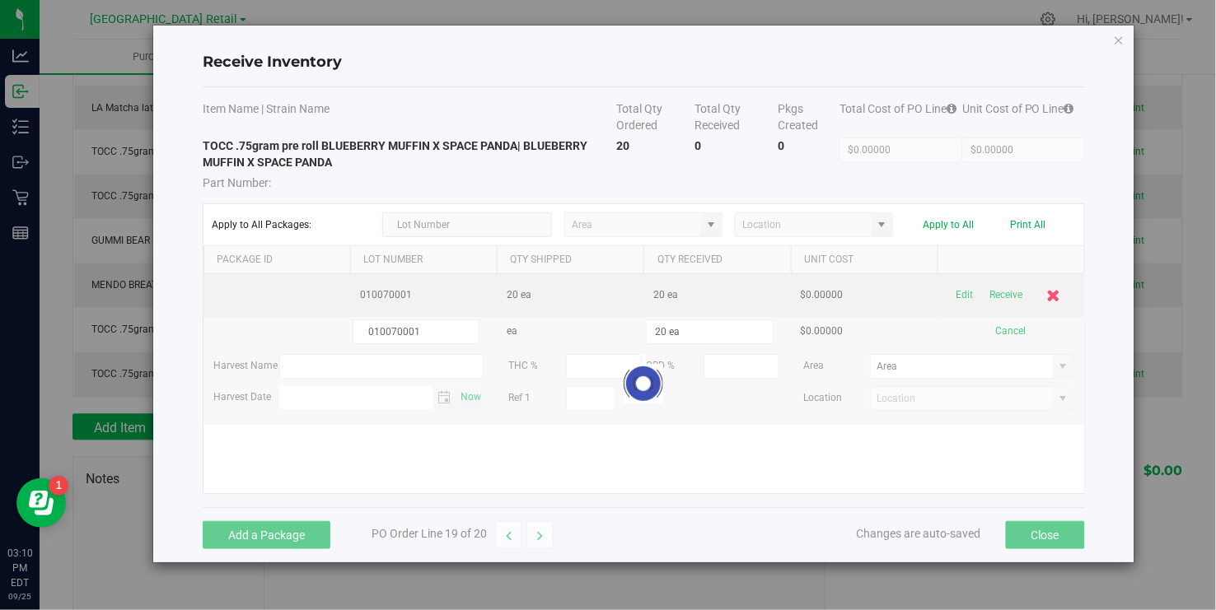
click at [1067, 299] on kendo-grid-list "010070001 20 ea 20 ea $0.00000 Edit Receive 010070001 ea 20 ea $0.00000 Cancel …" at bounding box center [643, 383] width 880 height 219
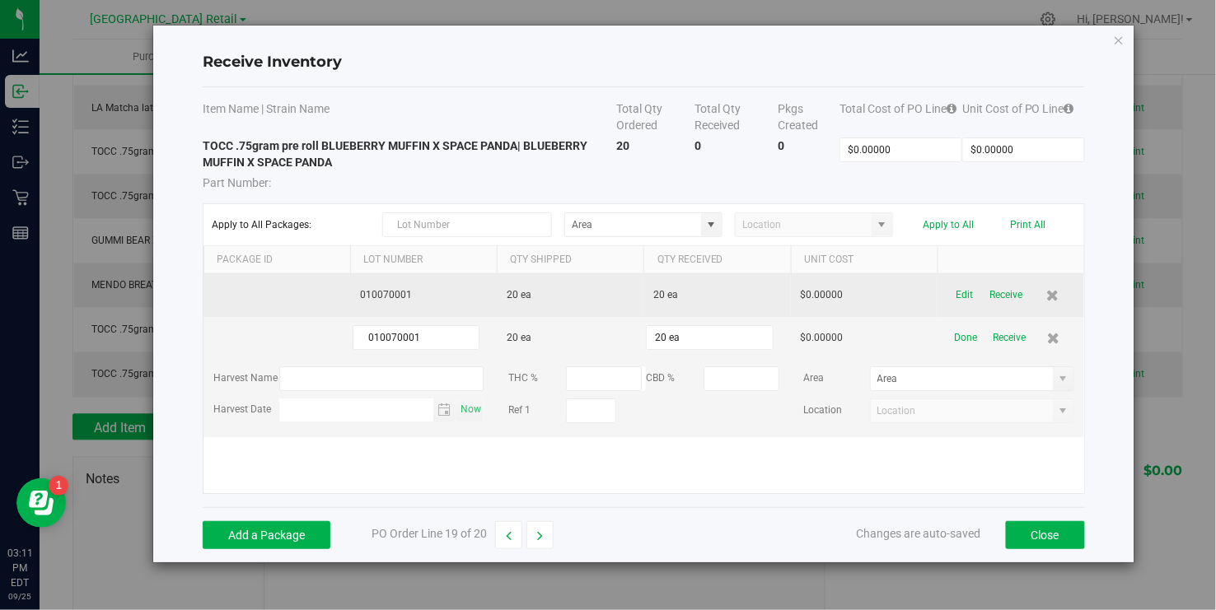
click at [950, 292] on div "Edit Receive" at bounding box center [1010, 295] width 127 height 29
click at [960, 295] on button "Edit" at bounding box center [963, 295] width 17 height 29
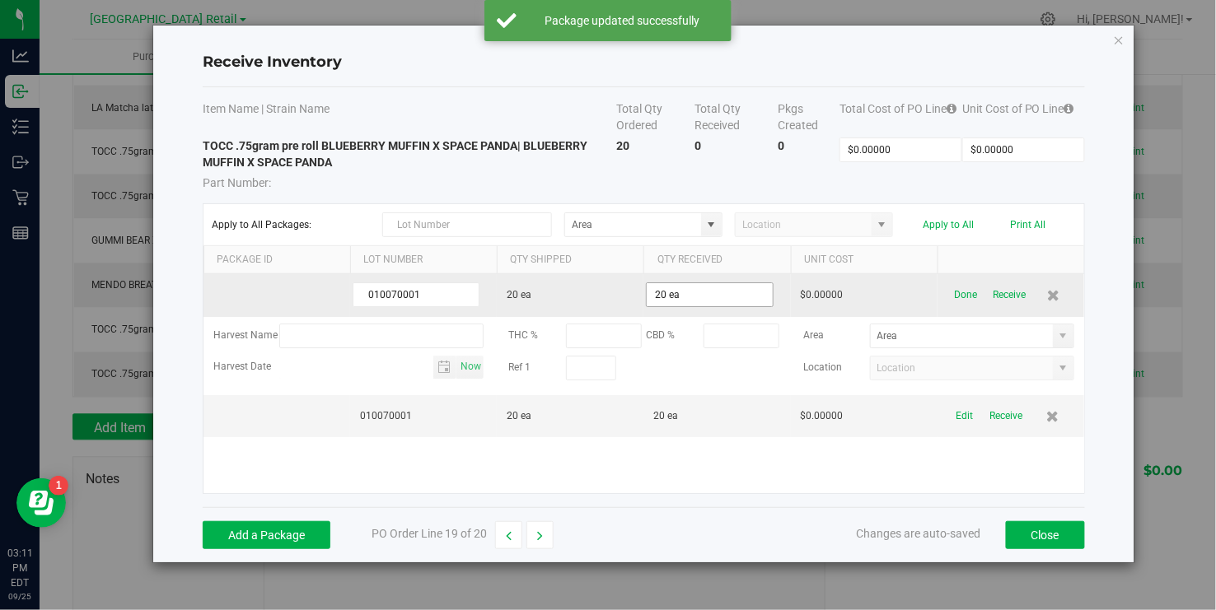
type input "20"
click at [665, 297] on input "20" at bounding box center [709, 294] width 125 height 23
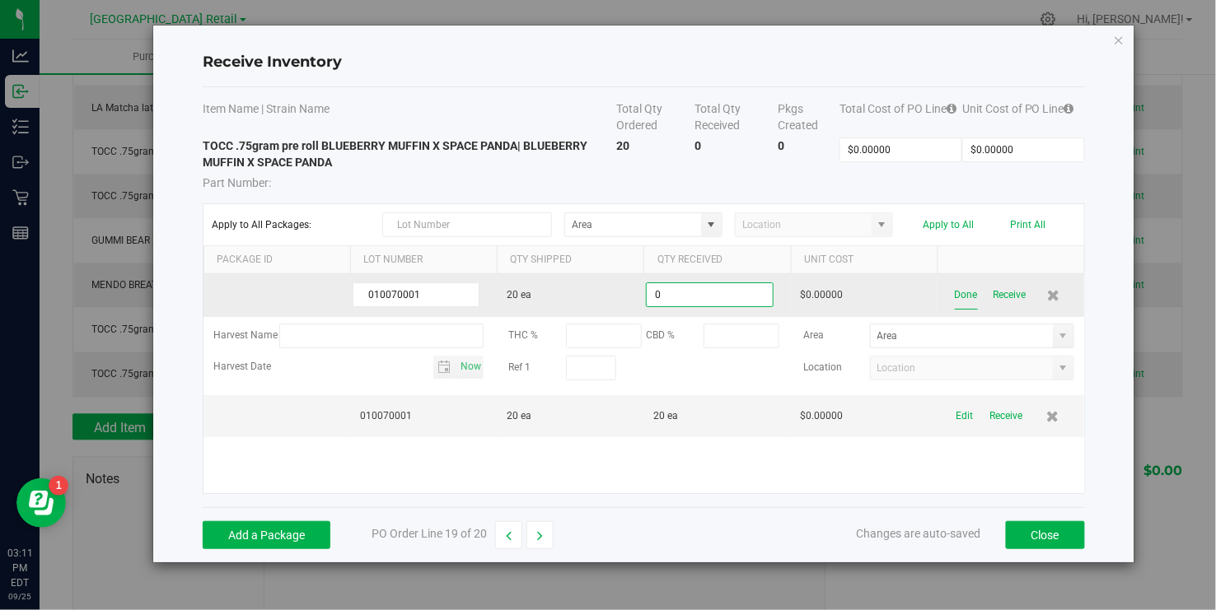
type input "0 ea"
click at [966, 300] on button "Done" at bounding box center [966, 295] width 23 height 29
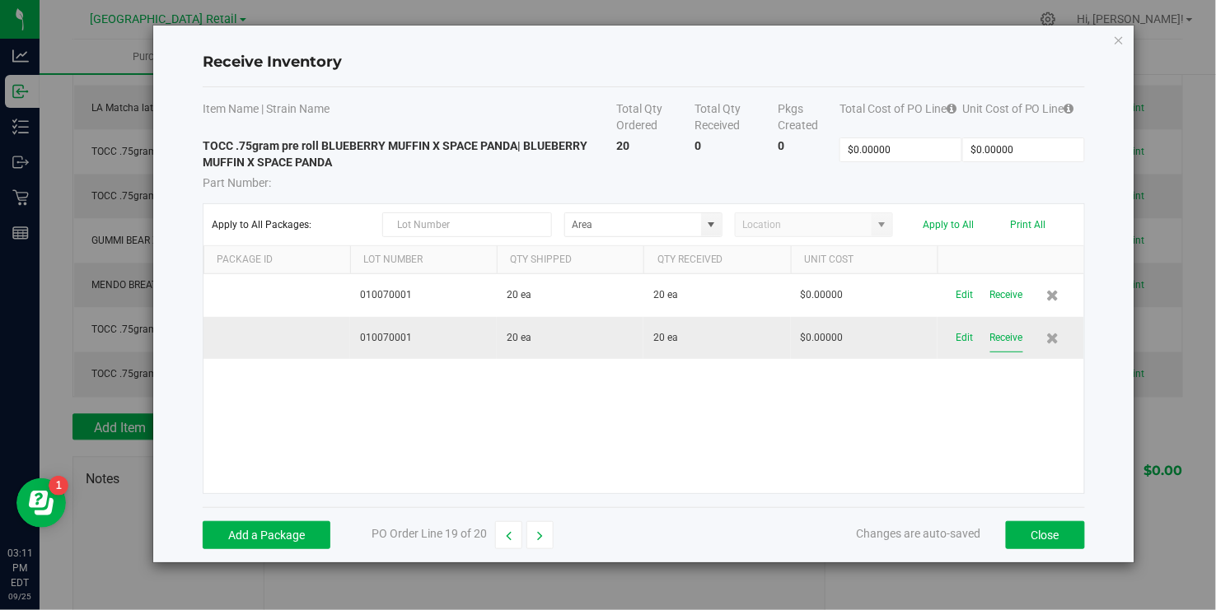
click at [1007, 343] on button "Receive" at bounding box center [1006, 338] width 33 height 29
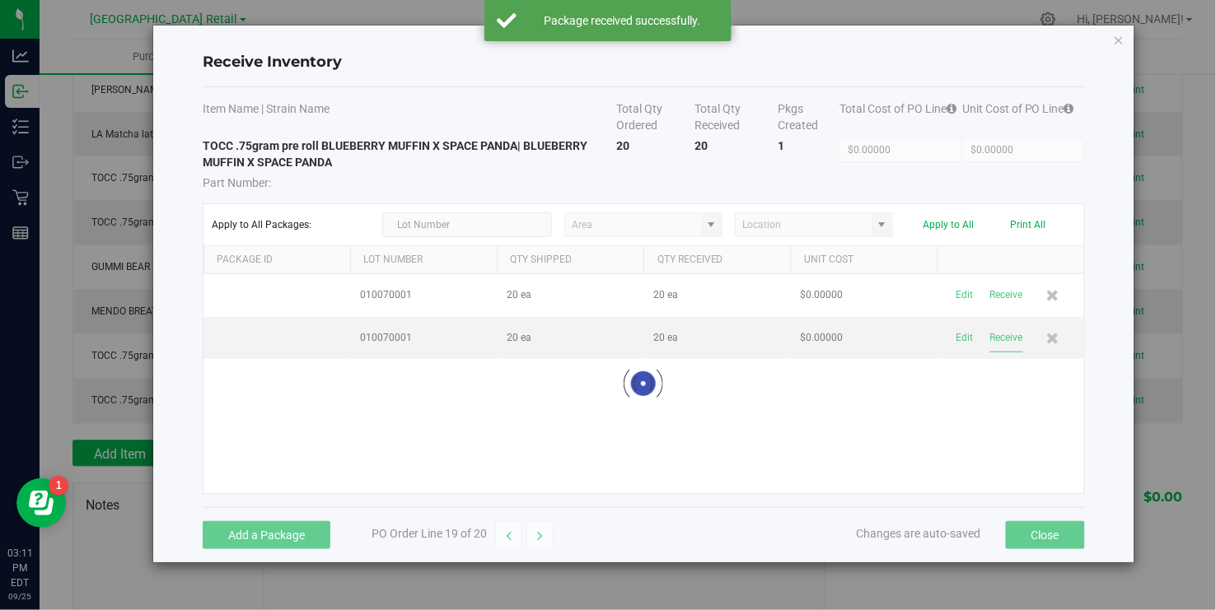
scroll to position [825, 0]
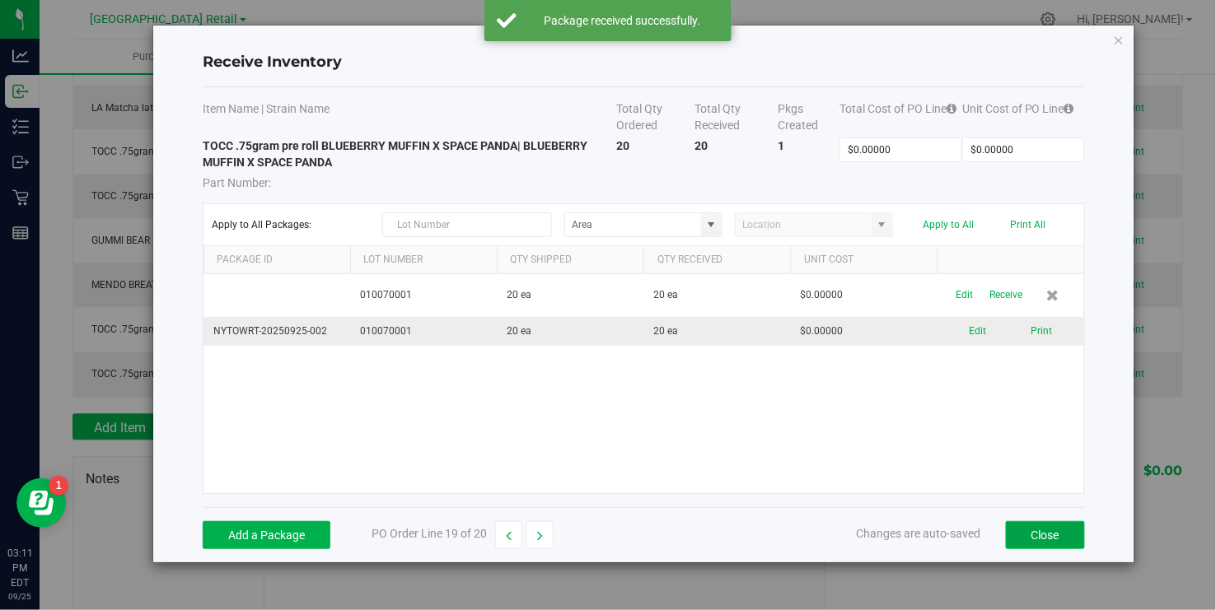
click at [1032, 535] on button "Close" at bounding box center [1045, 535] width 79 height 28
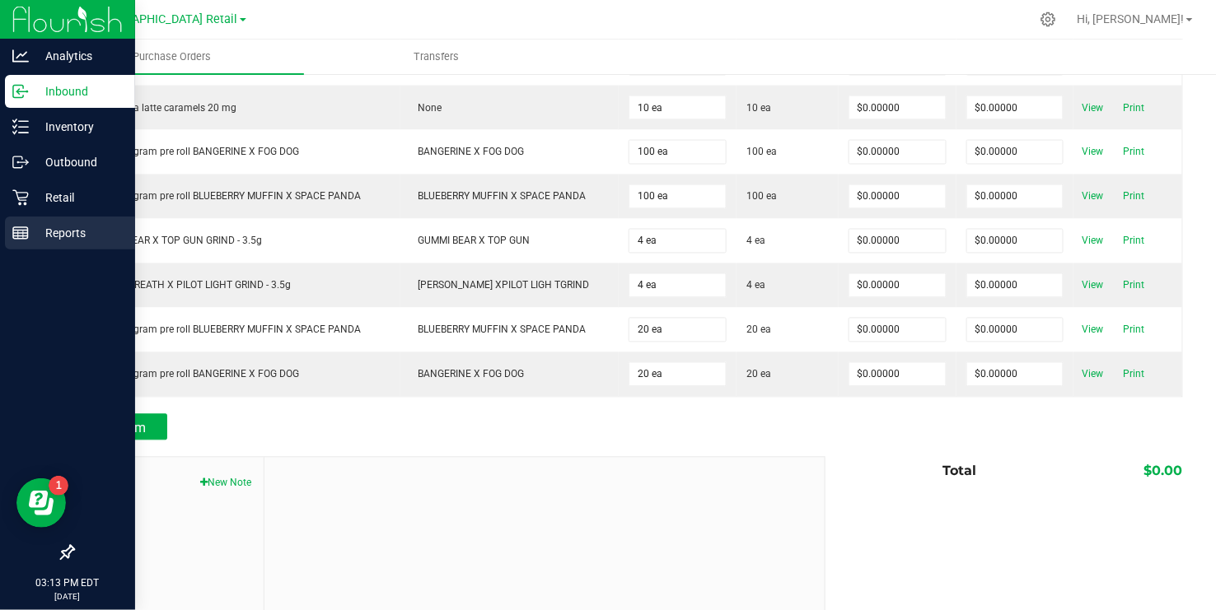
click at [15, 225] on icon at bounding box center [20, 233] width 16 height 16
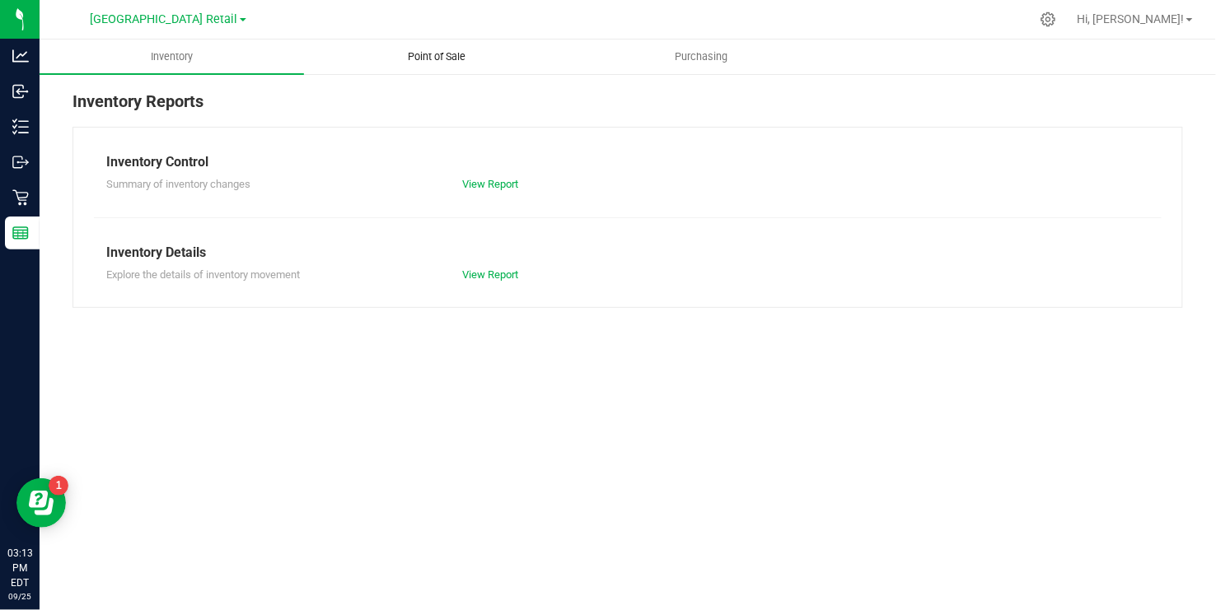
click at [446, 54] on span "Point of Sale" at bounding box center [436, 56] width 102 height 15
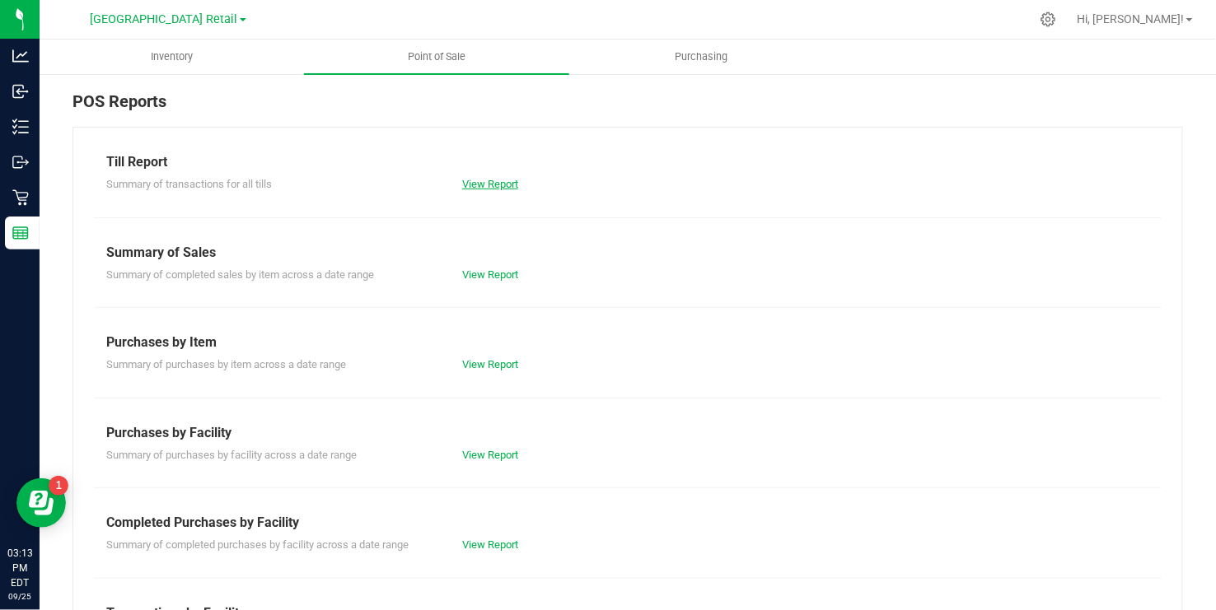
click at [485, 181] on link "View Report" at bounding box center [490, 184] width 56 height 12
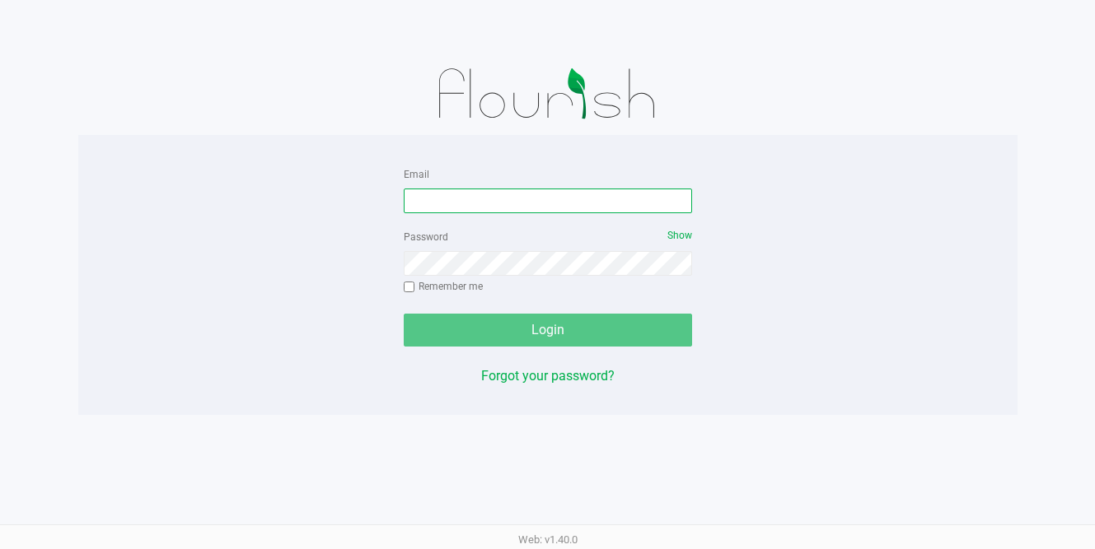
type input "[EMAIL_ADDRESS][DOMAIN_NAME]"
click at [533, 329] on div "Login" at bounding box center [548, 330] width 288 height 33
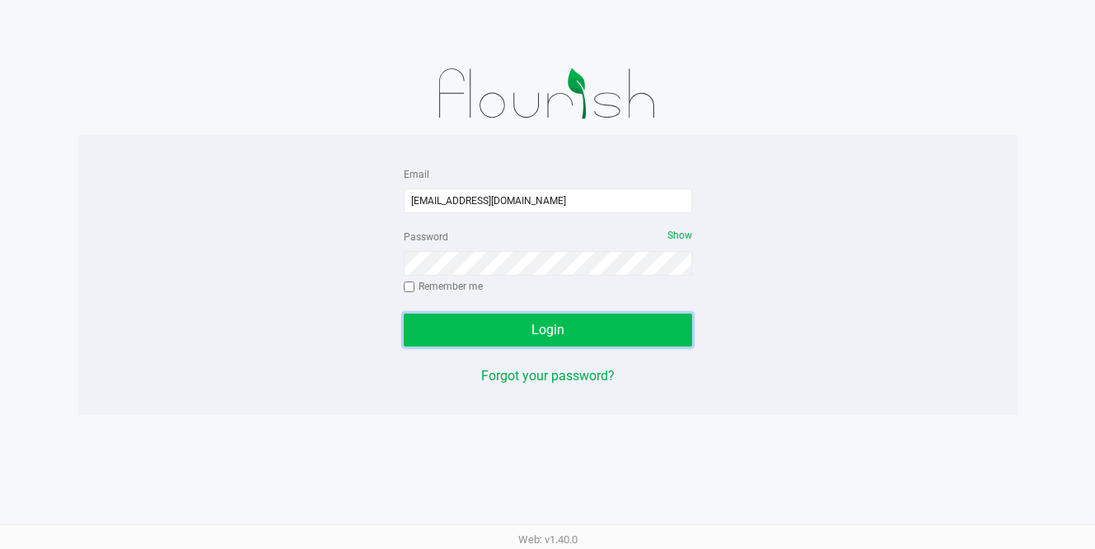
click at [535, 329] on span "Login" at bounding box center [547, 330] width 33 height 16
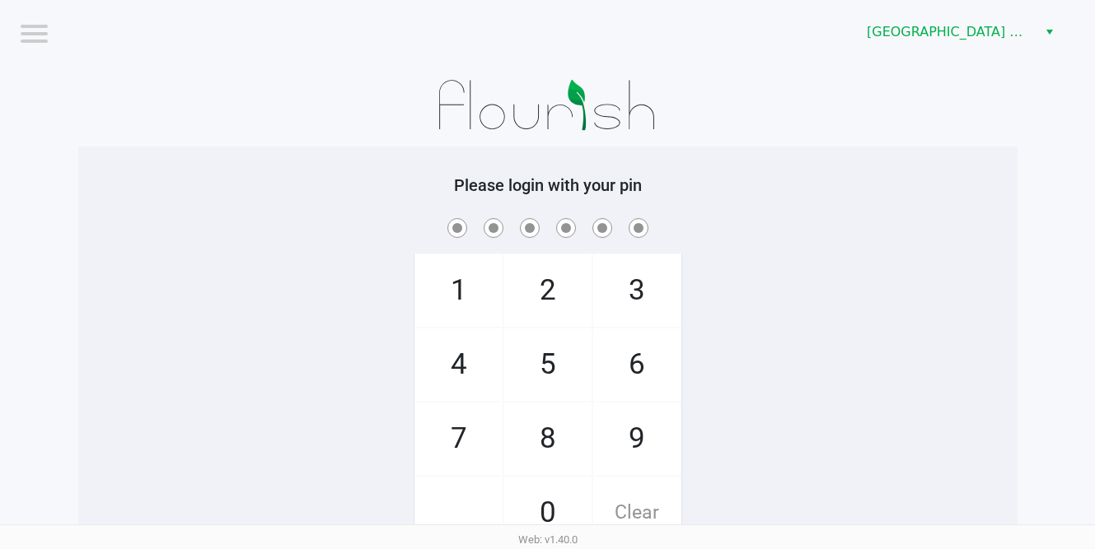
click at [635, 442] on span "9" at bounding box center [636, 439] width 87 height 72
checkbox input "true"
click at [451, 301] on span "1" at bounding box center [458, 291] width 87 height 72
checkbox input "true"
click at [632, 452] on span "9" at bounding box center [636, 439] width 87 height 72
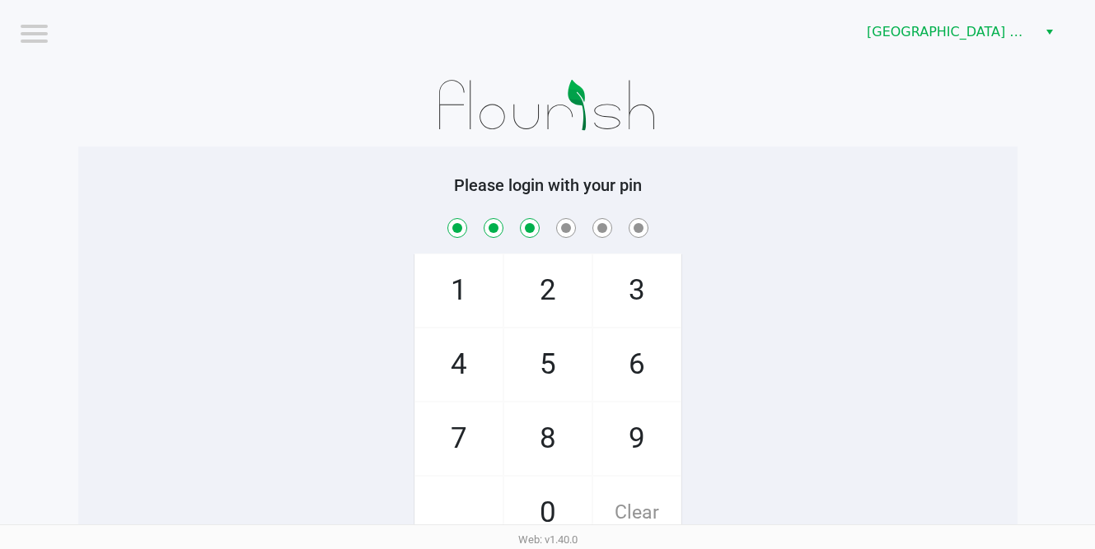
checkbox input "true"
click at [554, 437] on span "8" at bounding box center [547, 439] width 87 height 72
checkbox input "true"
click at [642, 367] on span "6" at bounding box center [636, 365] width 87 height 72
checkbox input "true"
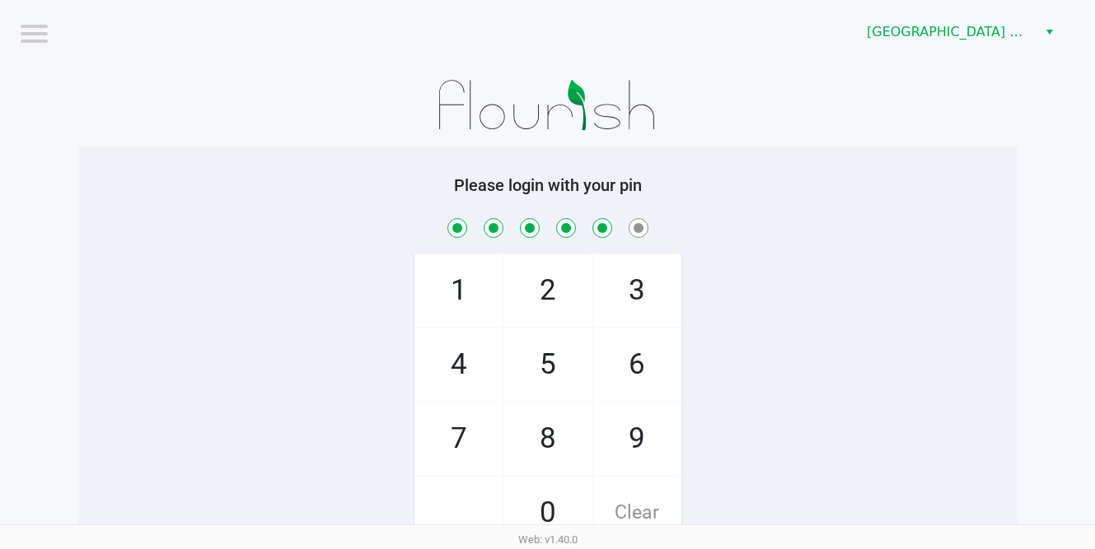
click at [457, 432] on span "7" at bounding box center [458, 439] width 87 height 72
checkbox input "true"
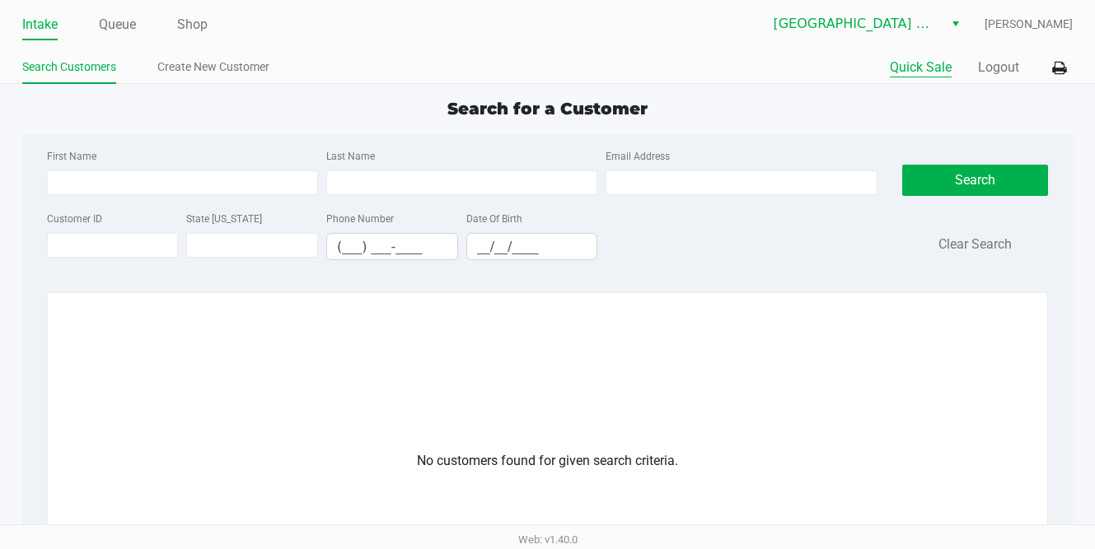
click at [926, 70] on button "Quick Sale" at bounding box center [921, 68] width 62 height 20
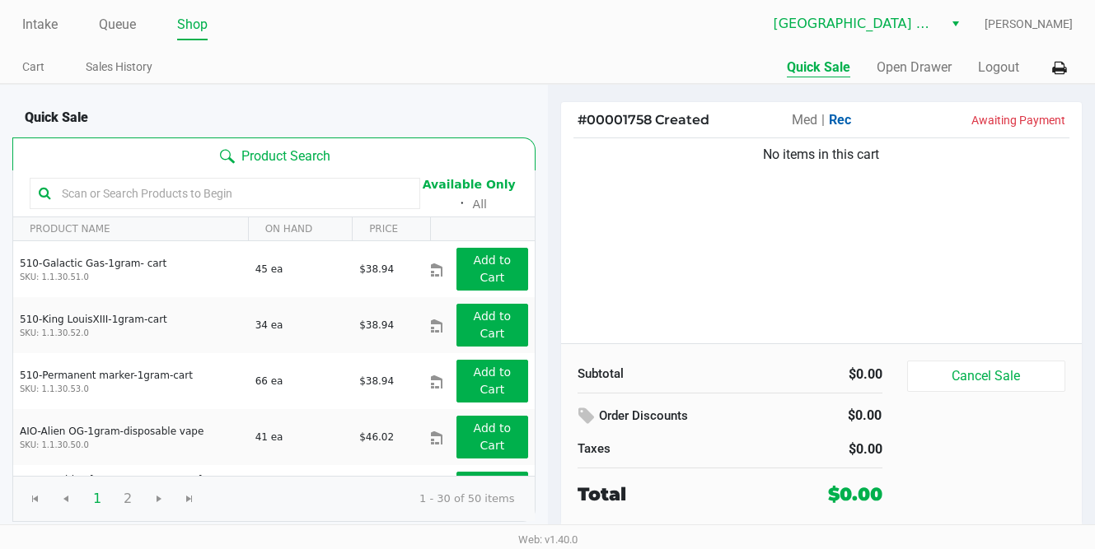
click at [147, 194] on input "text" at bounding box center [233, 193] width 356 height 25
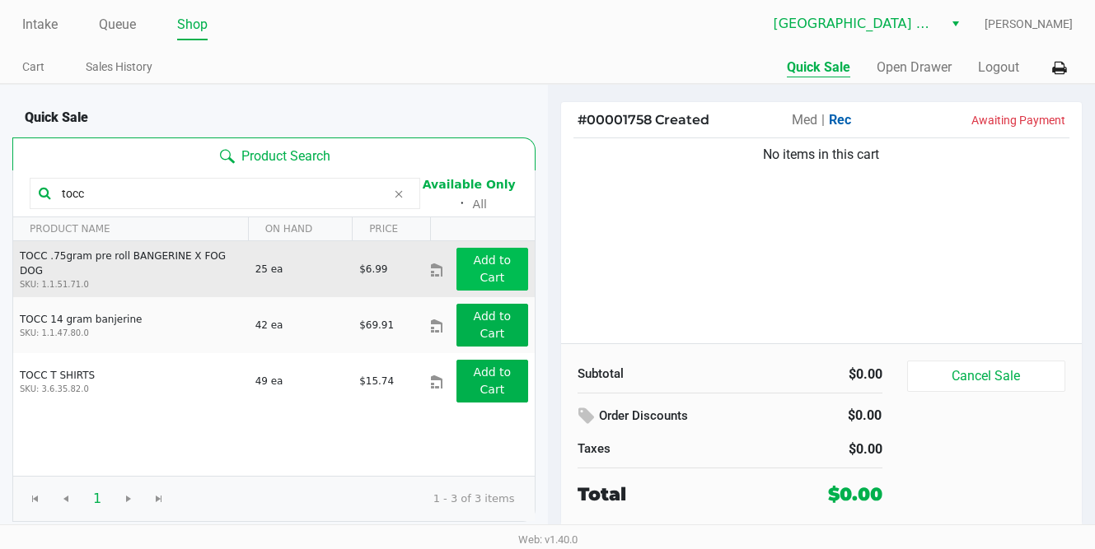
type input "tocc"
click at [497, 267] on app-button-loader "Add to Cart" at bounding box center [493, 269] width 38 height 30
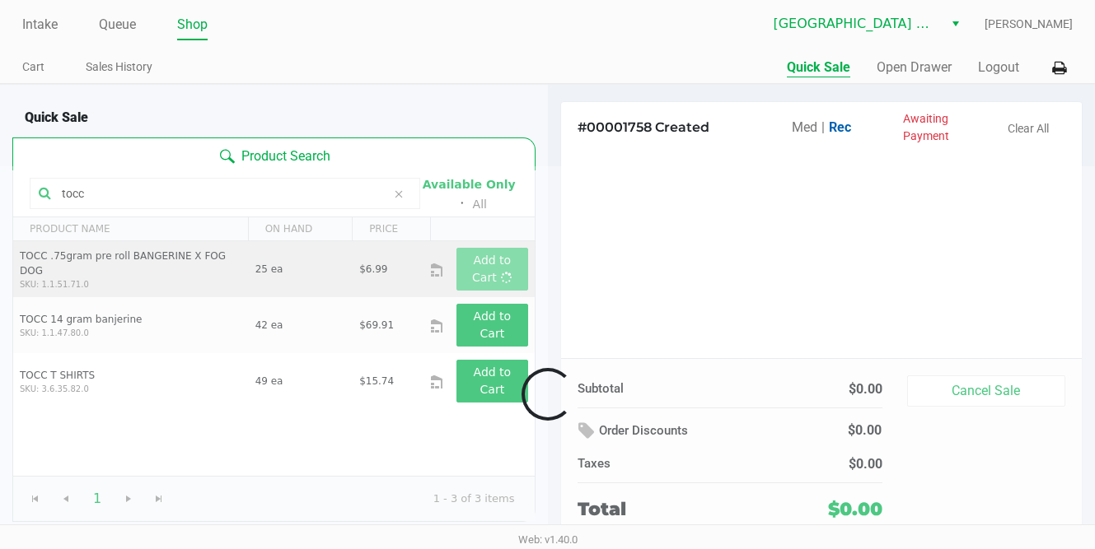
click at [497, 267] on div at bounding box center [547, 394] width 1095 height 456
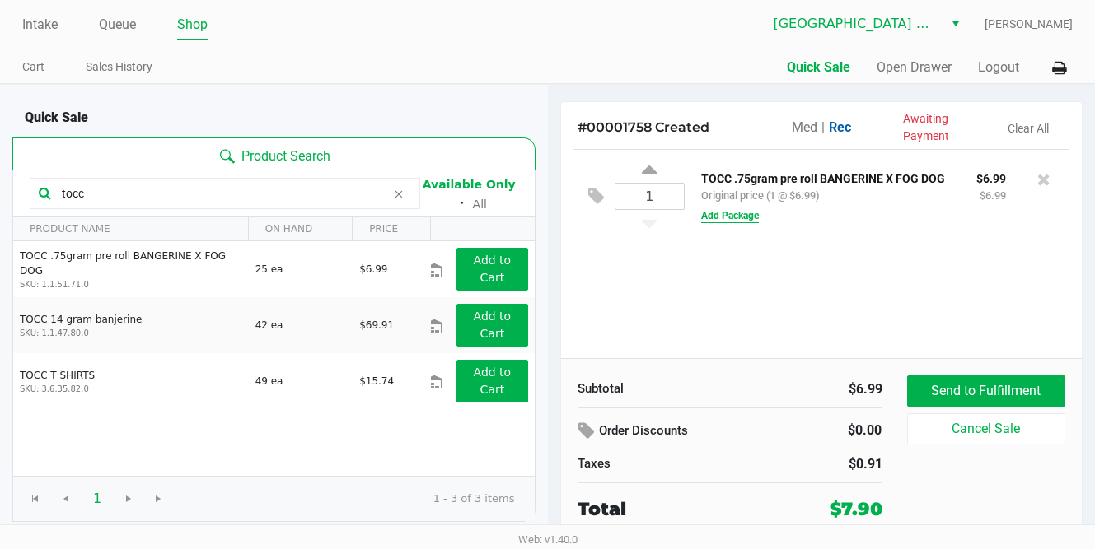
click at [744, 213] on button "Add Package" at bounding box center [730, 215] width 58 height 15
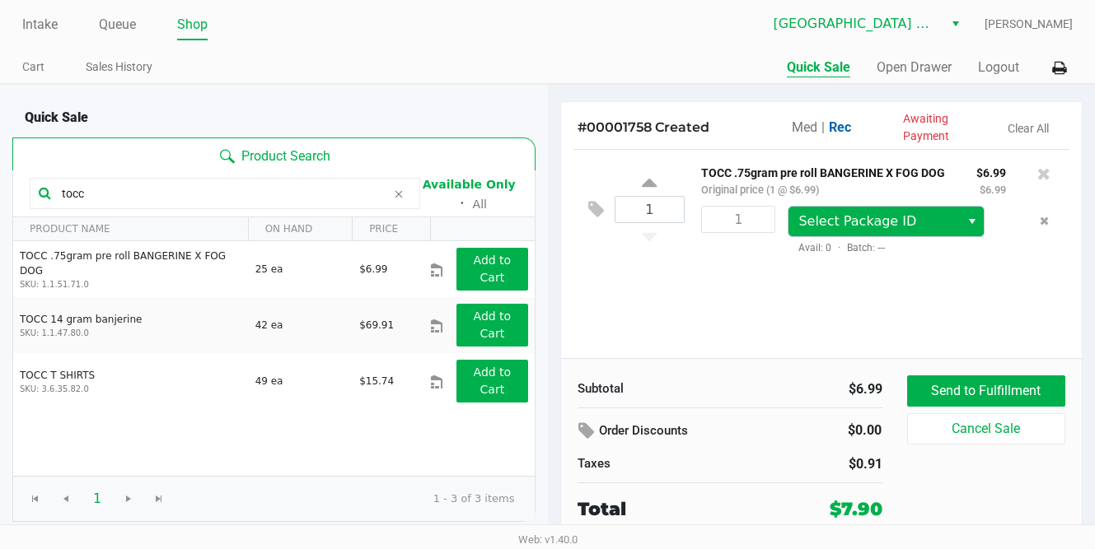
click at [961, 220] on button "Select" at bounding box center [972, 222] width 24 height 30
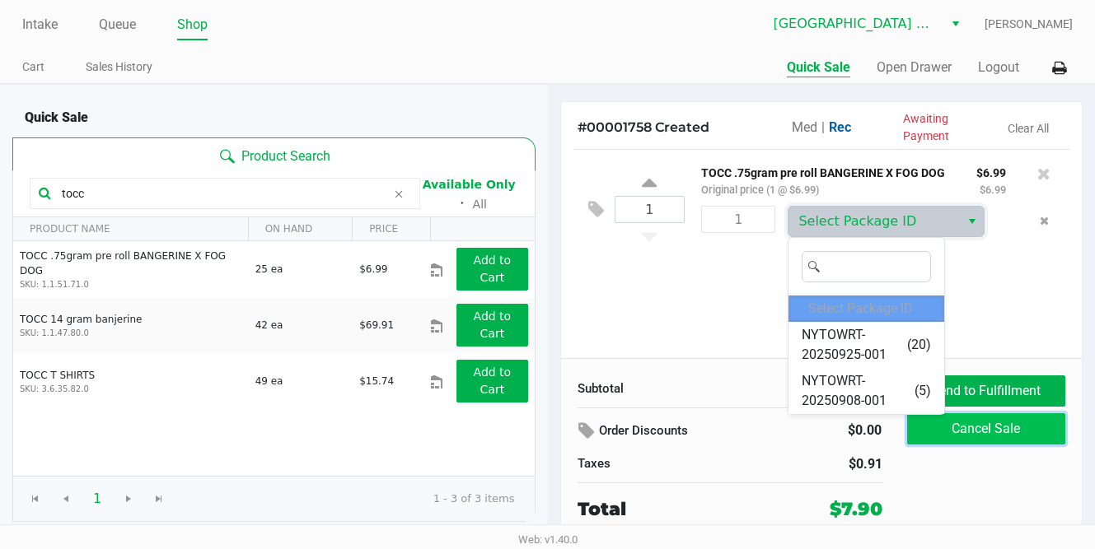
click at [1002, 424] on button "Cancel Sale" at bounding box center [986, 428] width 159 height 31
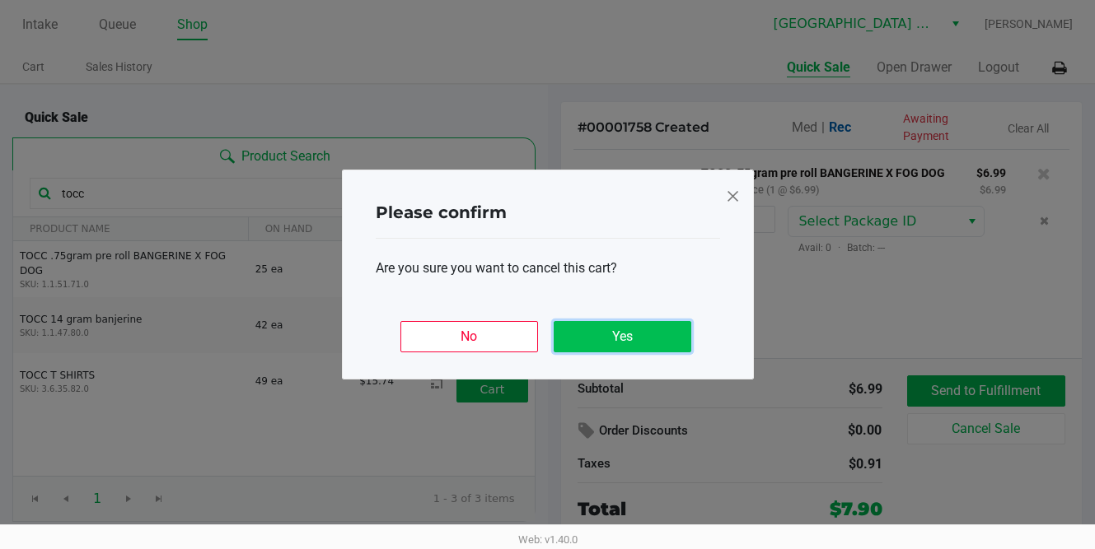
click at [602, 343] on button "Yes" at bounding box center [622, 336] width 138 height 31
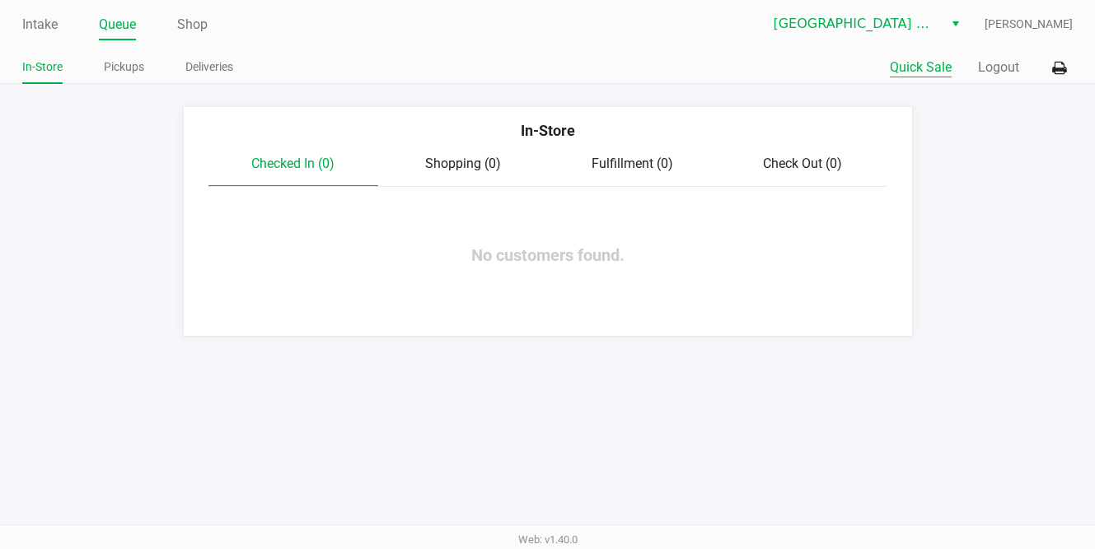
click at [915, 71] on button "Quick Sale" at bounding box center [921, 68] width 62 height 20
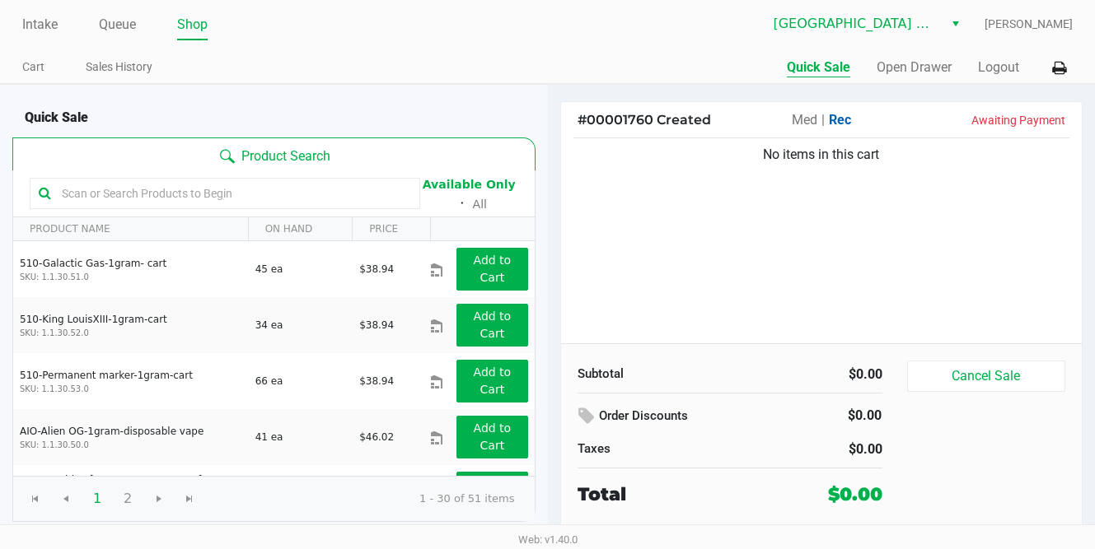
click at [136, 195] on input "text" at bounding box center [233, 193] width 356 height 25
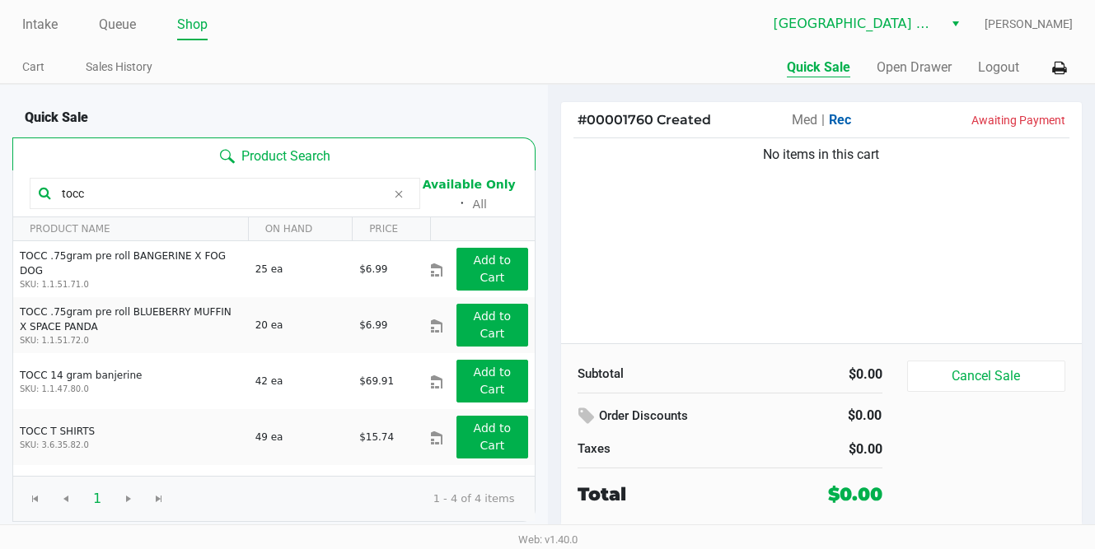
type input "tocc"
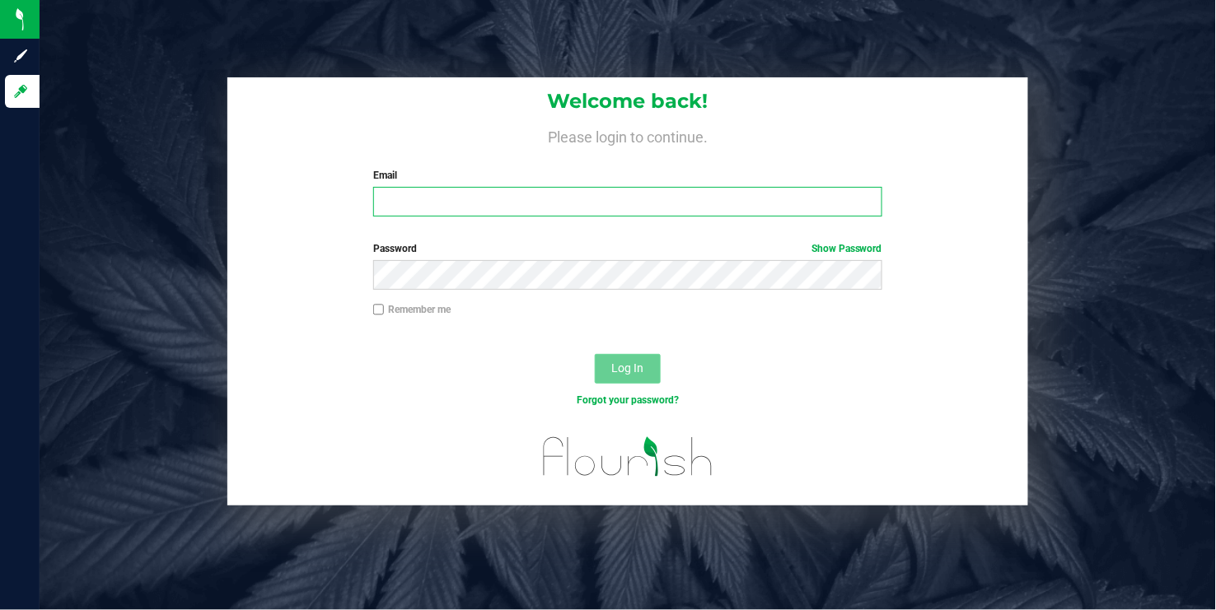
type input "[EMAIL_ADDRESS][DOMAIN_NAME]"
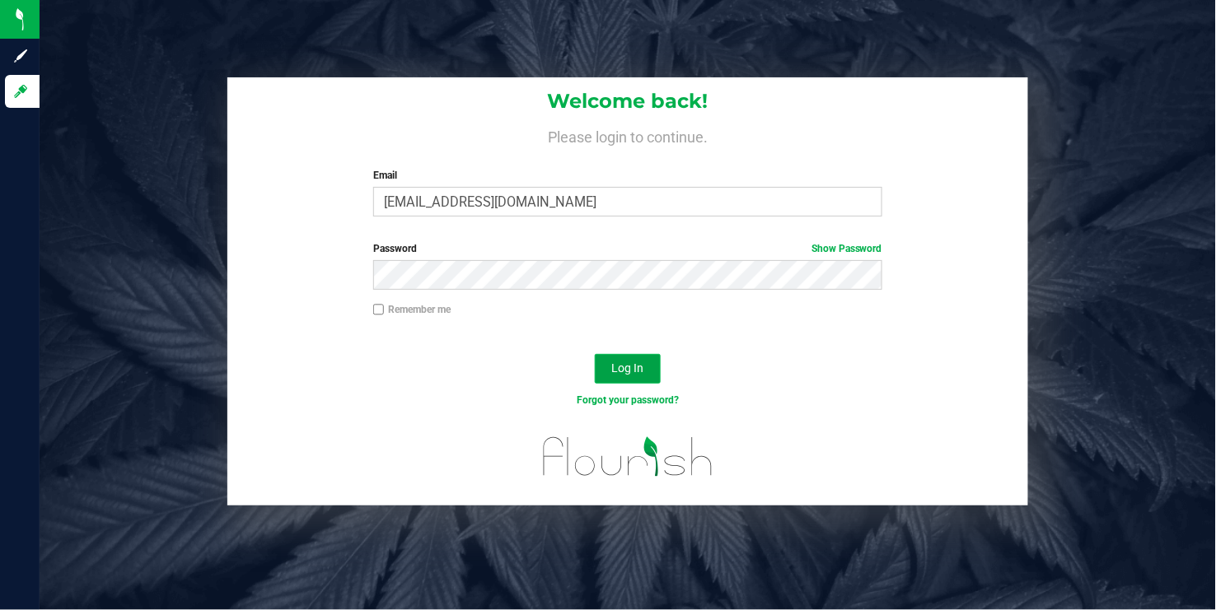
click at [619, 371] on span "Log In" at bounding box center [628, 368] width 32 height 13
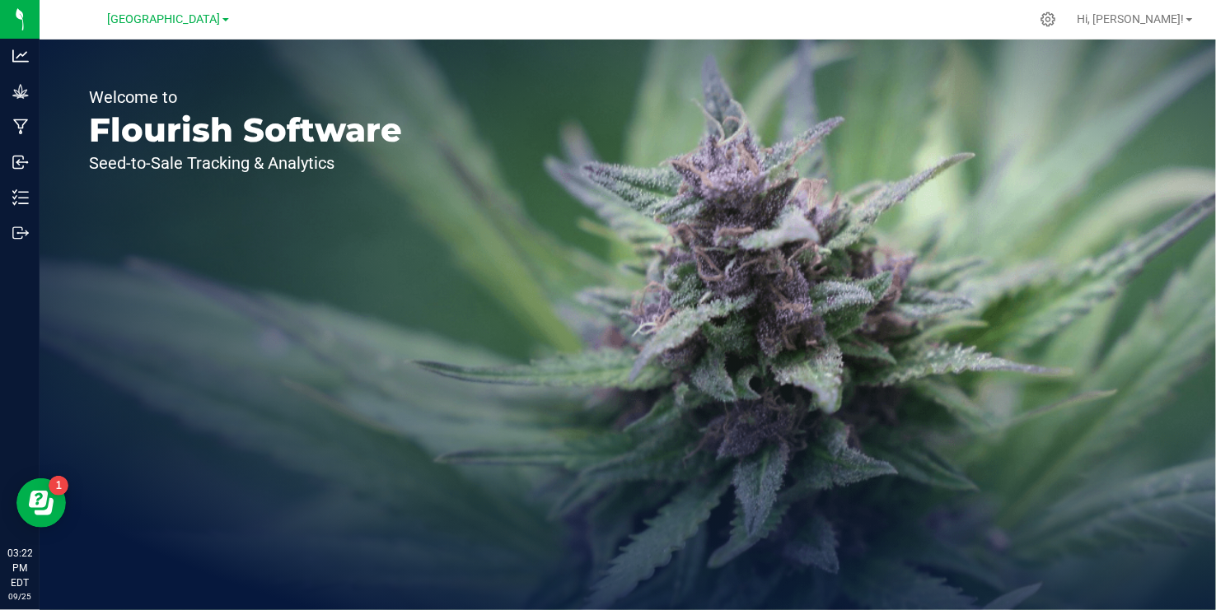
click at [224, 18] on span at bounding box center [225, 19] width 7 height 3
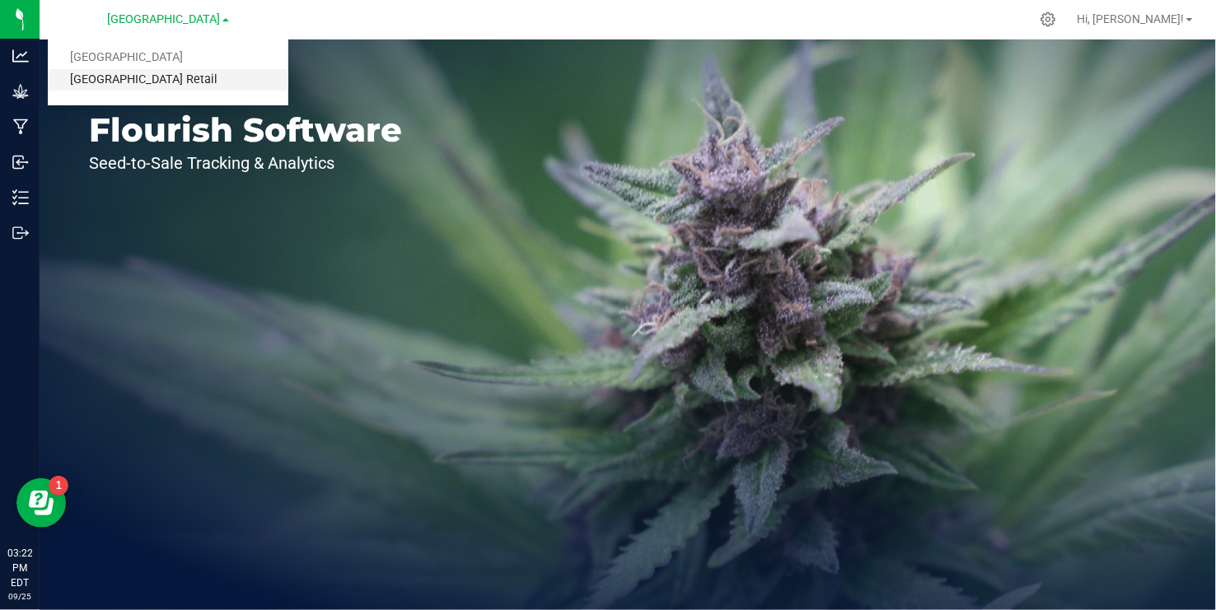
click at [183, 79] on link "[GEOGRAPHIC_DATA] Retail" at bounding box center [168, 80] width 240 height 22
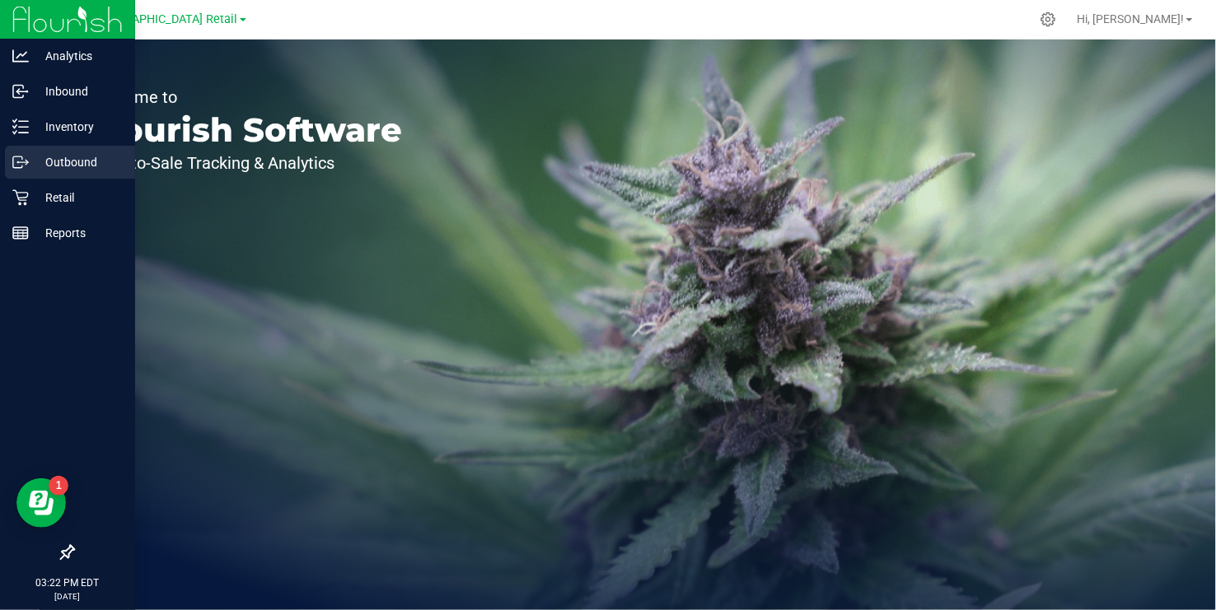
click at [35, 166] on p "Outbound" at bounding box center [78, 162] width 99 height 20
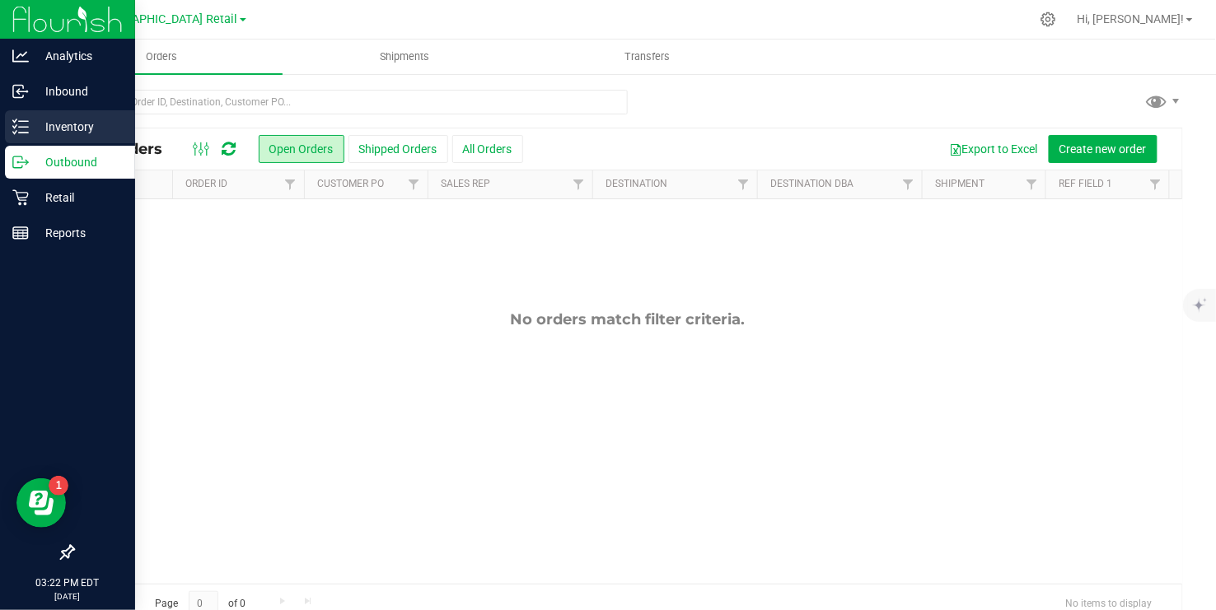
click at [49, 128] on p "Inventory" at bounding box center [78, 127] width 99 height 20
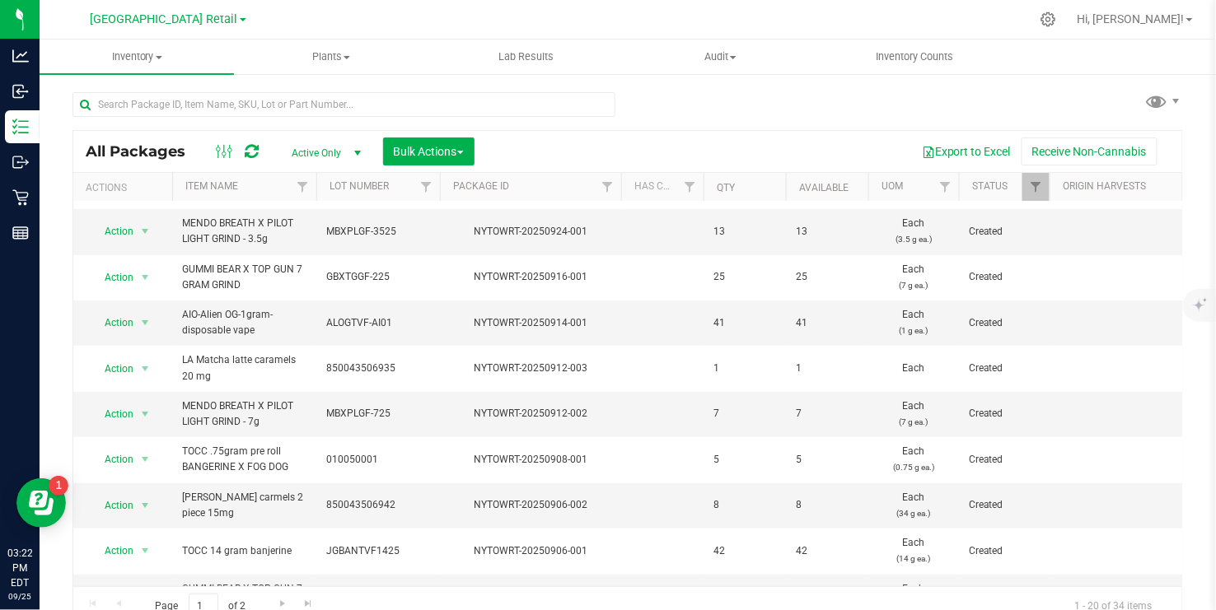
scroll to position [267, 0]
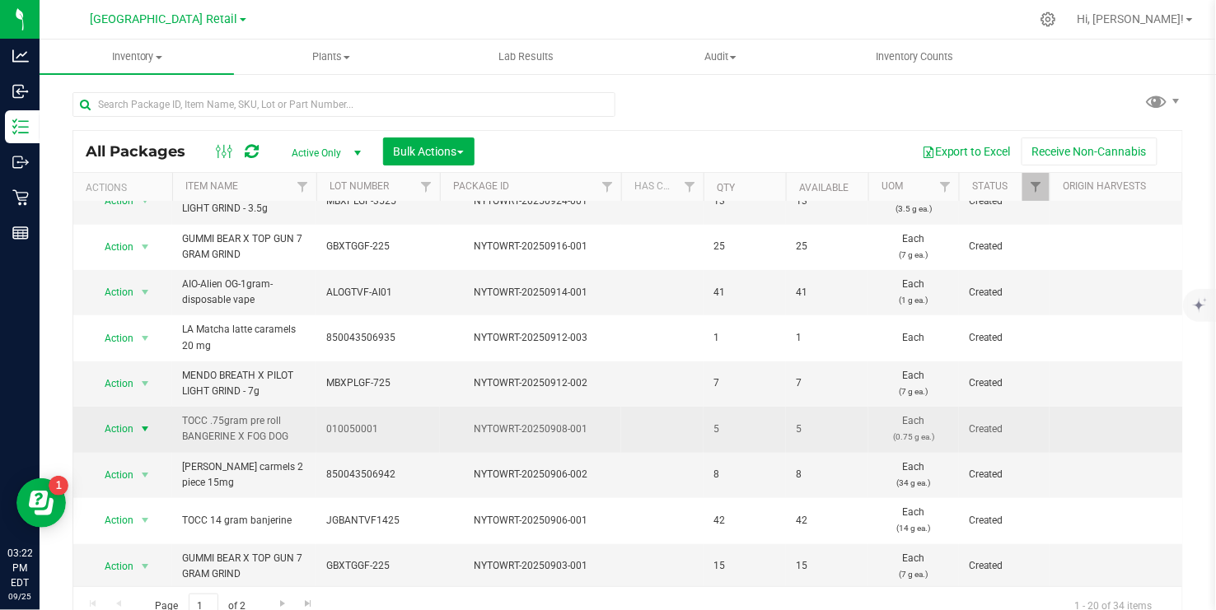
click at [143, 428] on span "select" at bounding box center [144, 429] width 13 height 13
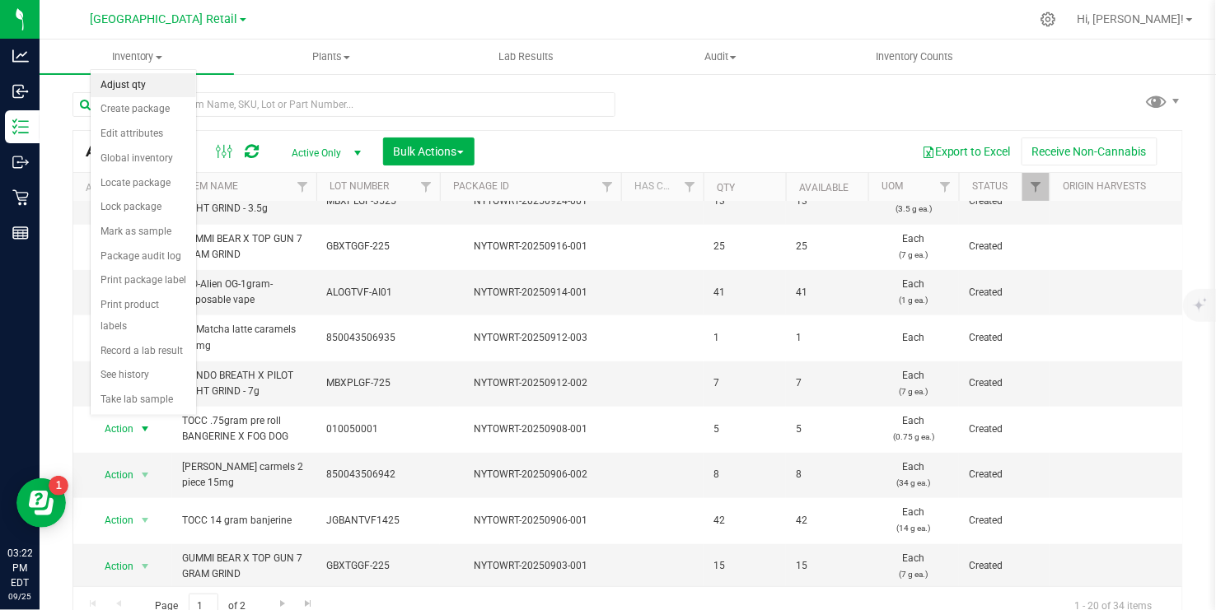
click at [123, 85] on li "Adjust qty" at bounding box center [143, 85] width 105 height 25
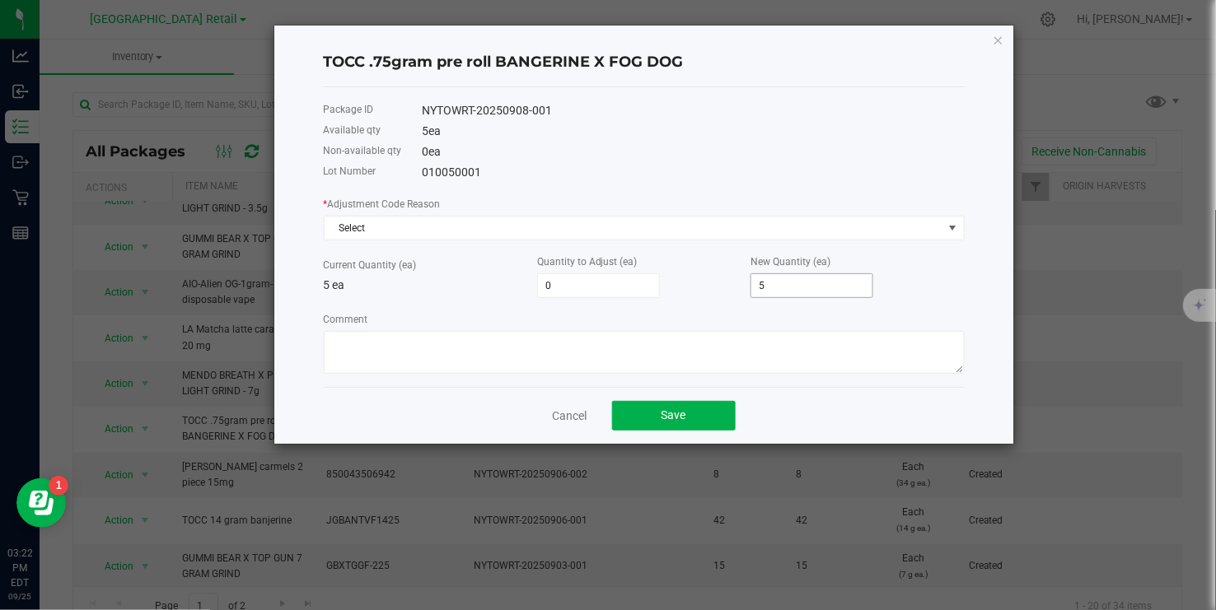
click at [782, 292] on input "5" at bounding box center [811, 285] width 121 height 23
type input "-1"
type input "4"
click at [940, 226] on span "Select" at bounding box center [634, 228] width 619 height 23
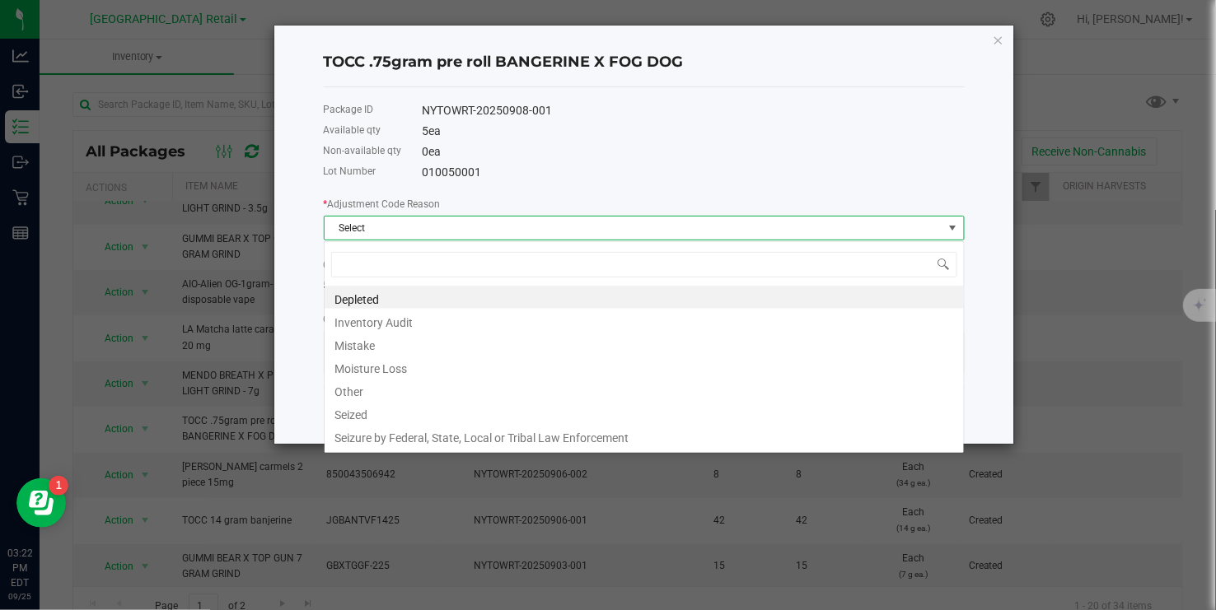
scroll to position [25, 640]
click at [409, 315] on li "Inventory Audit" at bounding box center [644, 320] width 639 height 23
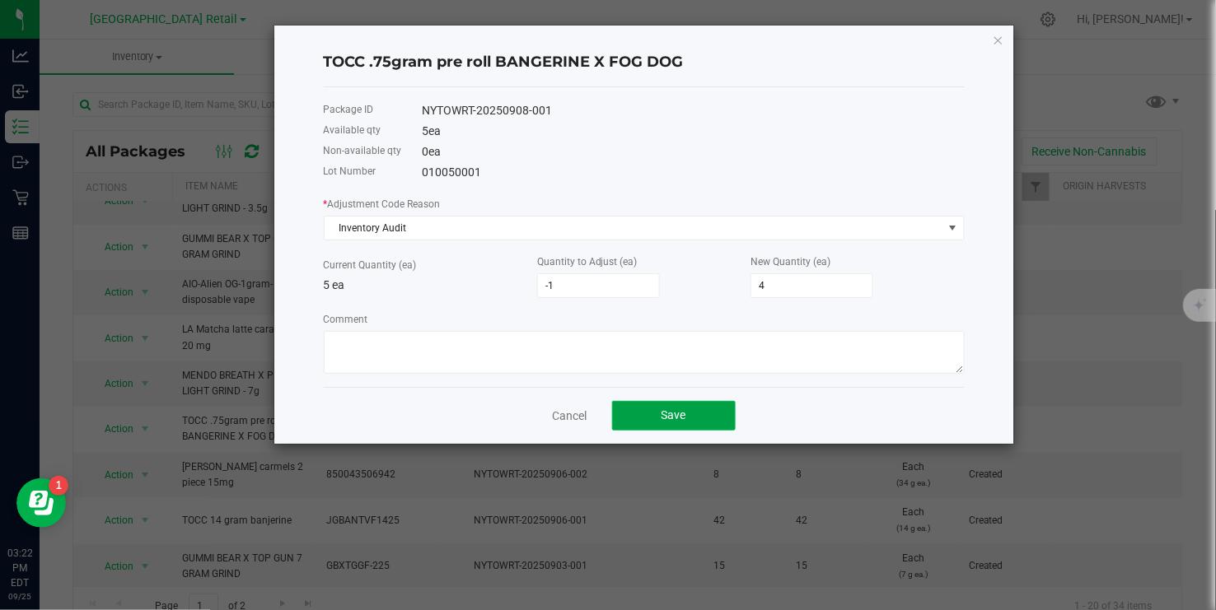
click at [691, 420] on button "Save" at bounding box center [674, 416] width 124 height 30
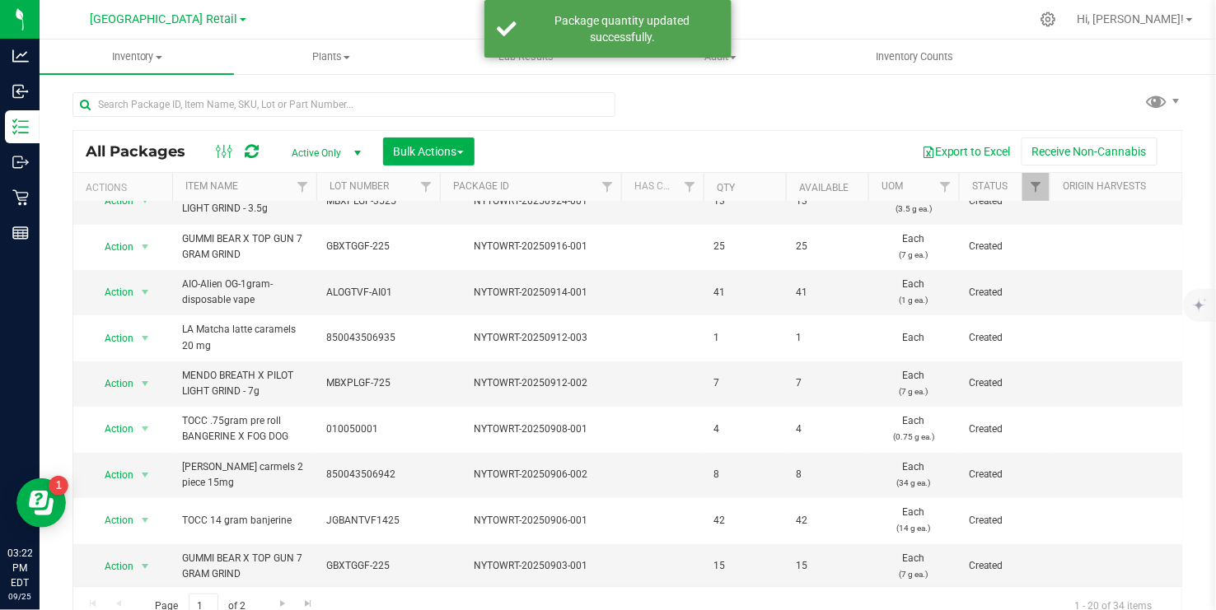
scroll to position [0, 0]
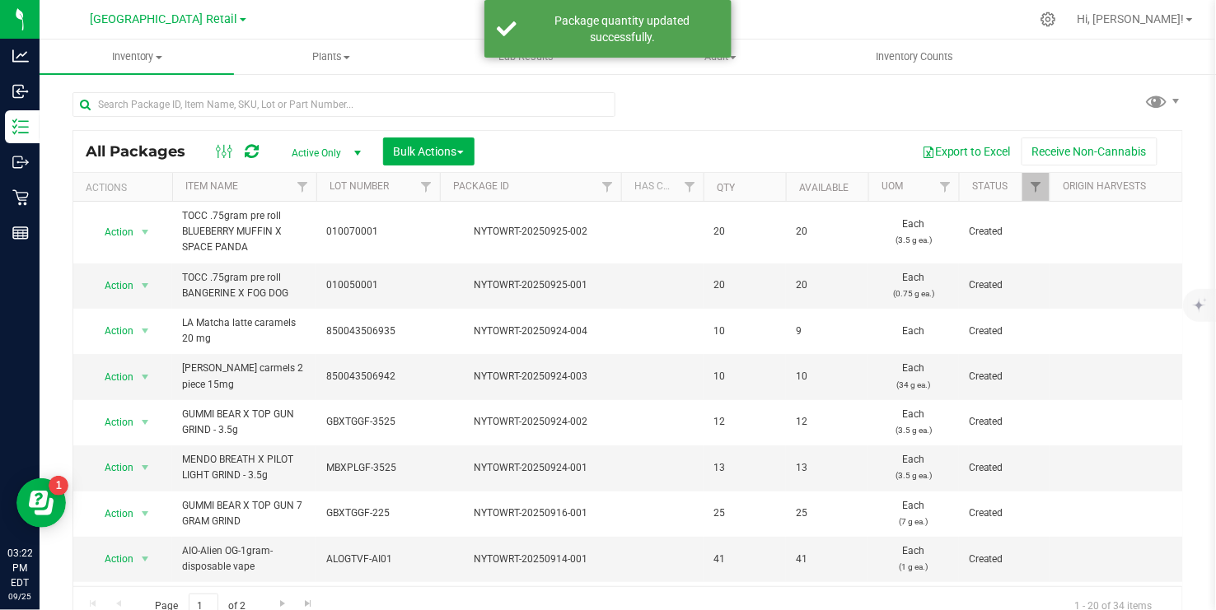
click at [691, 420] on td at bounding box center [662, 422] width 82 height 45
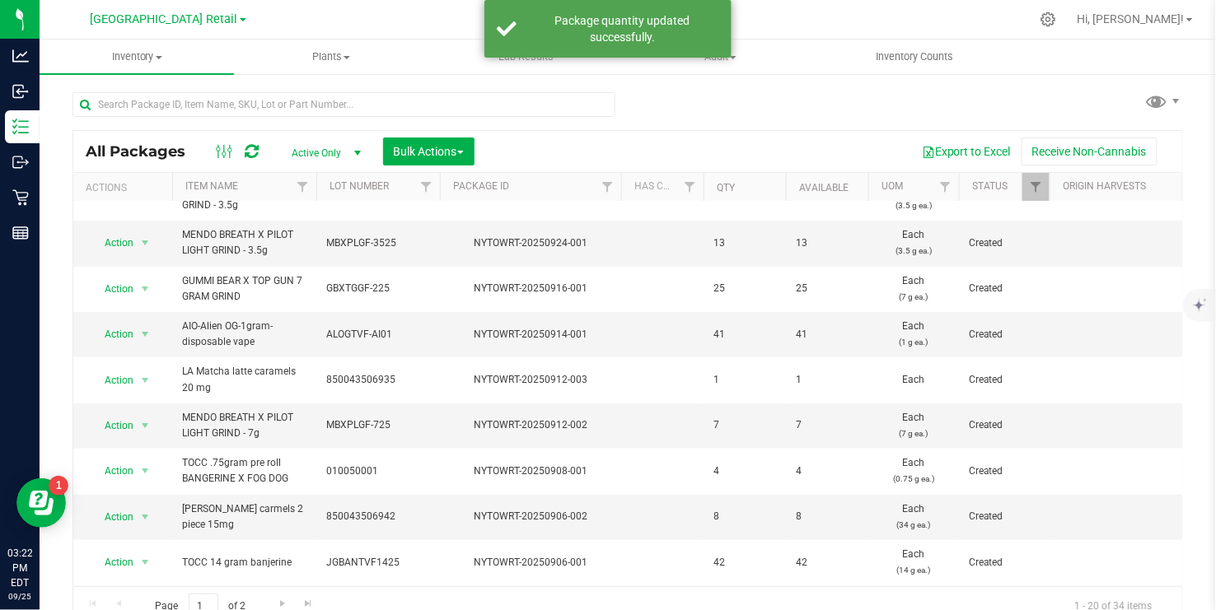
scroll to position [249, 0]
